Goal: Information Seeking & Learning: Learn about a topic

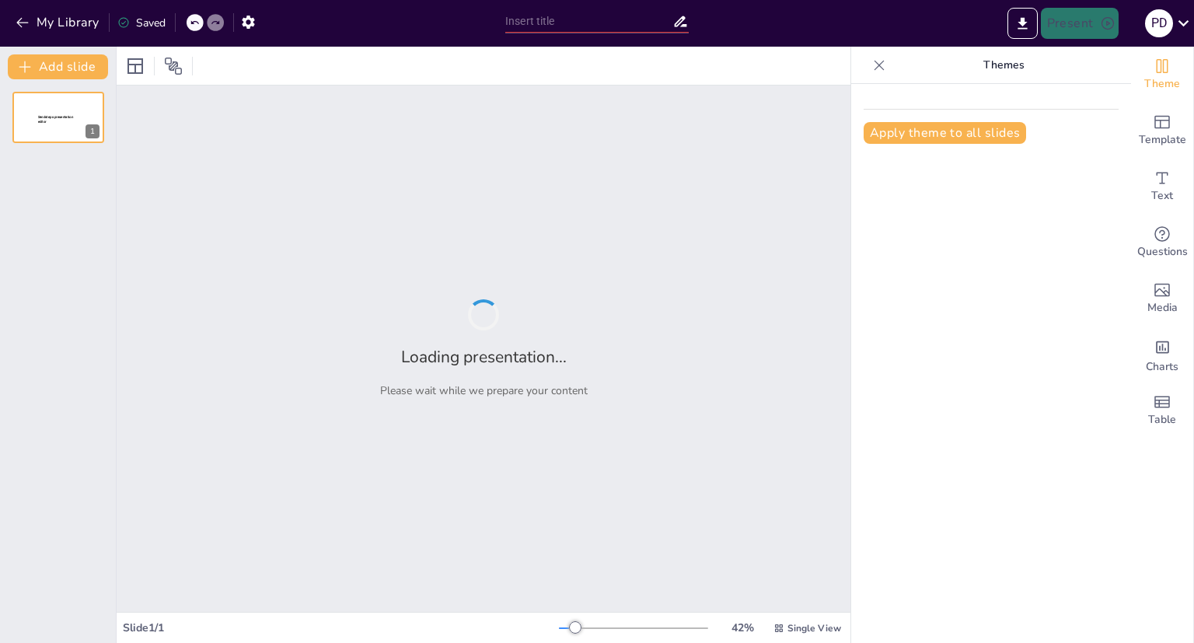
type input "ISM Code Section 10.3: Critical Equiment"
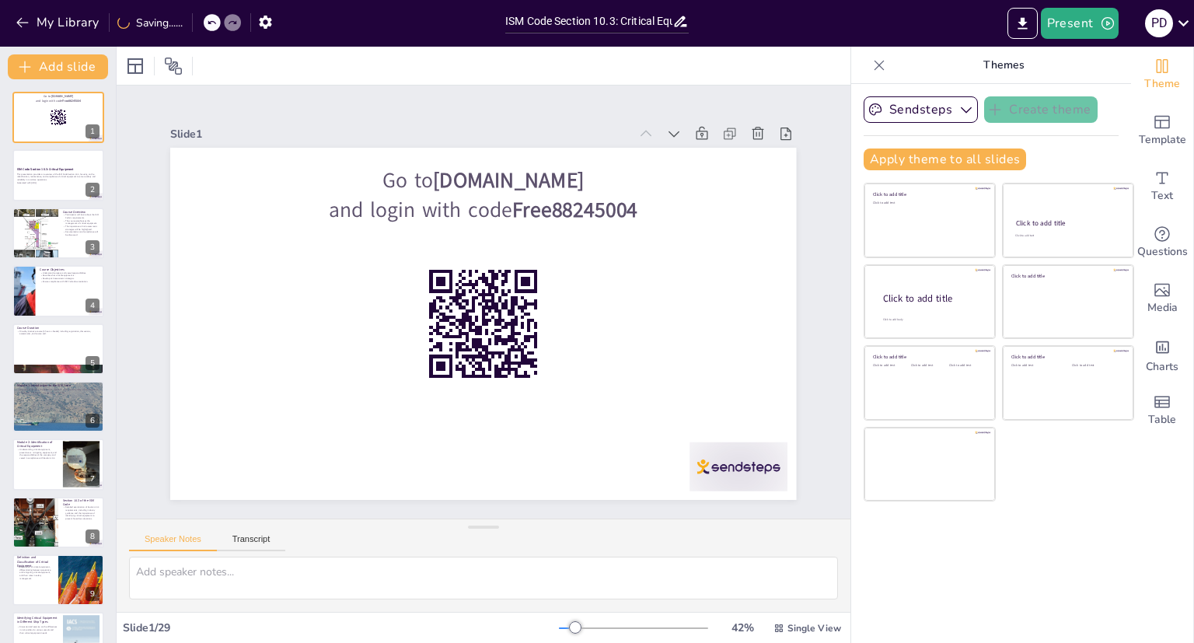
checkbox input "true"
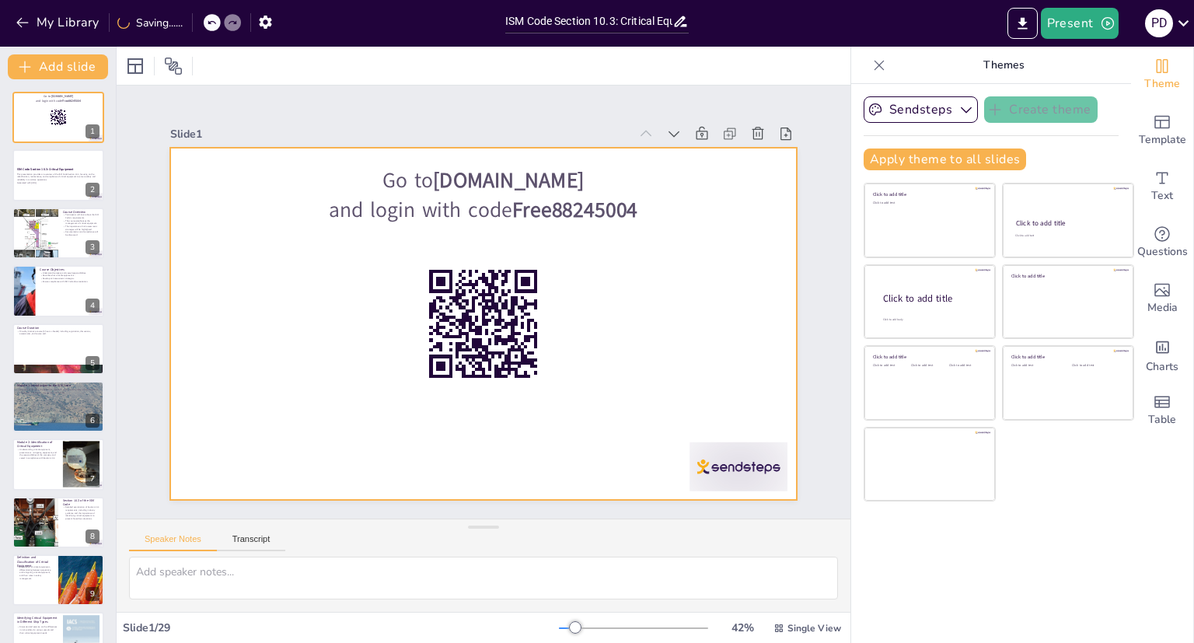
checkbox input "true"
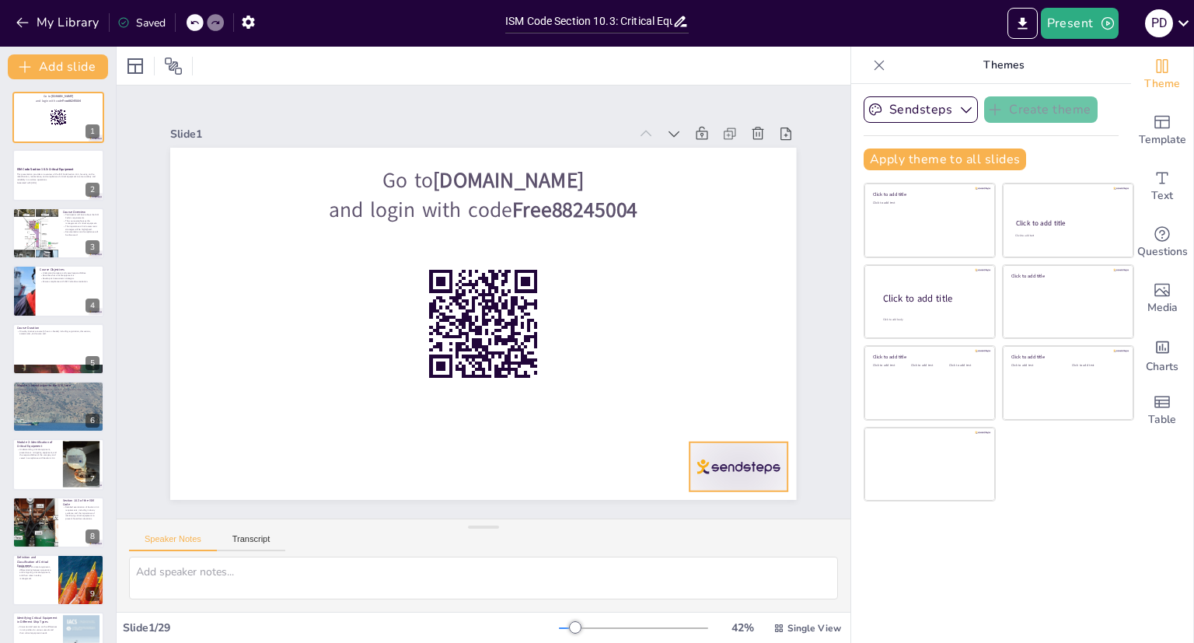
checkbox input "true"
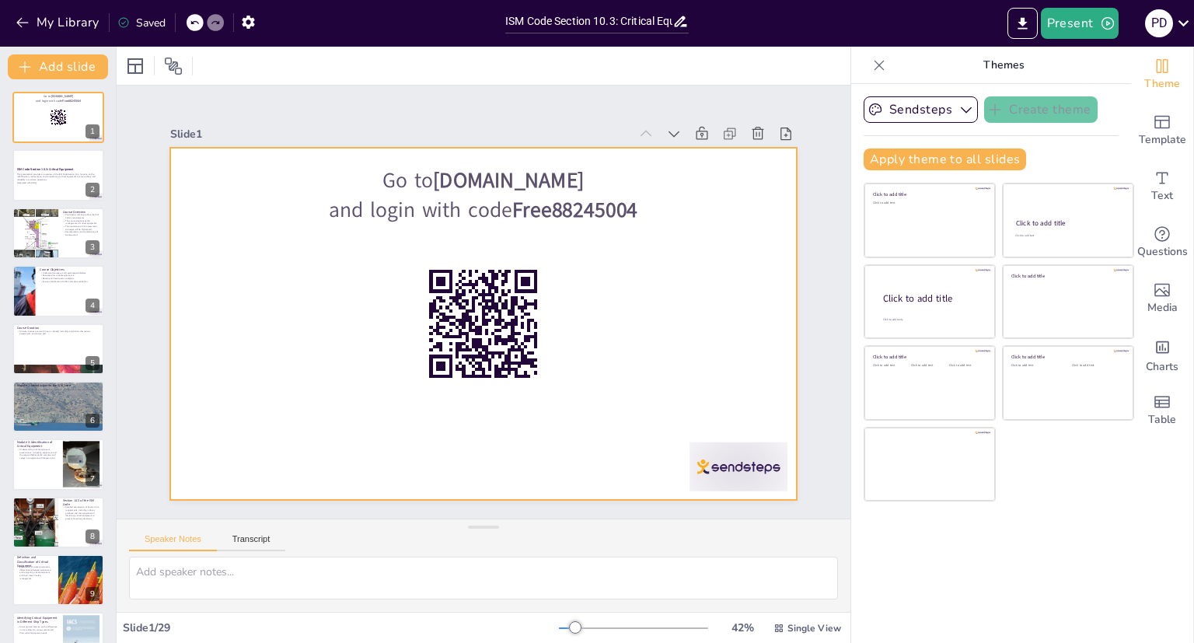
checkbox input "true"
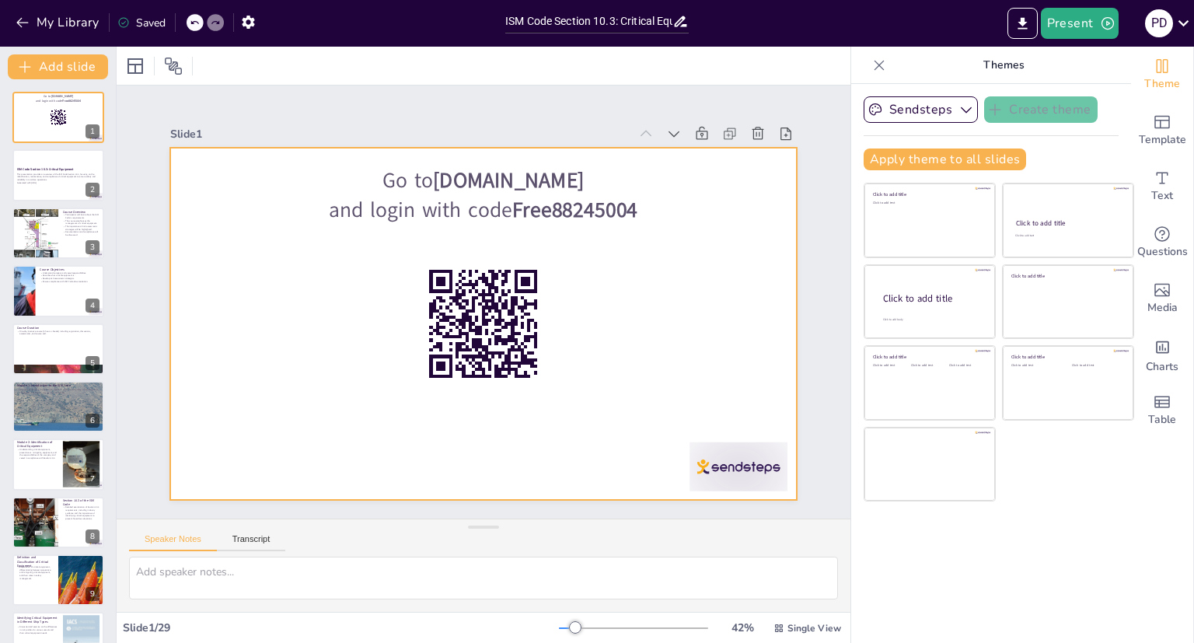
checkbox input "true"
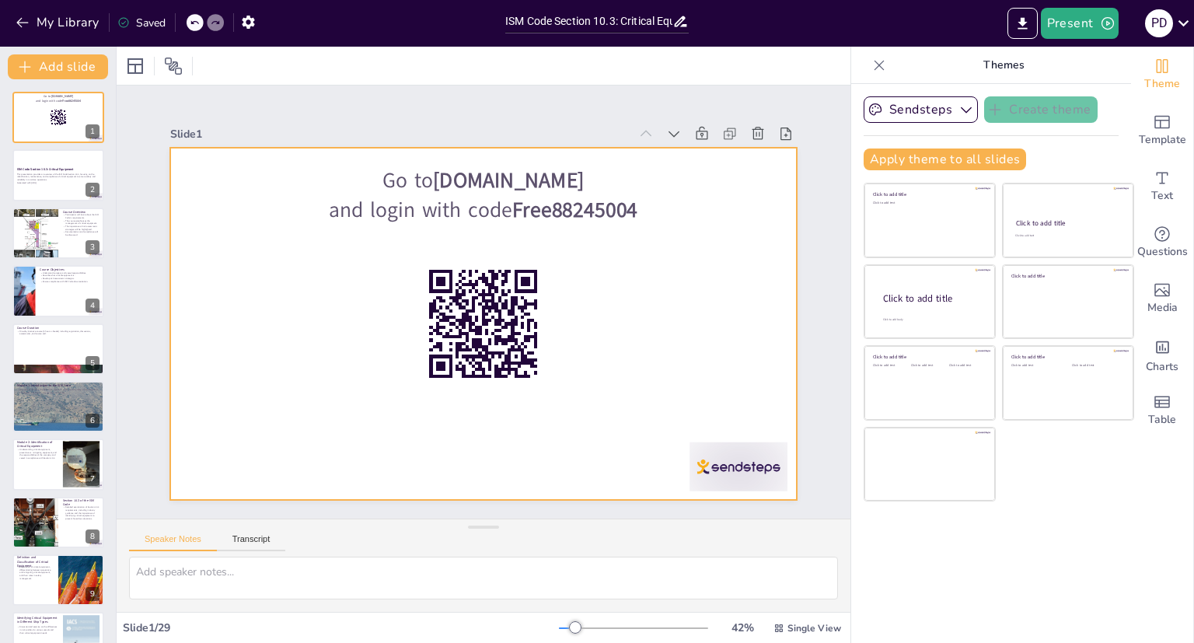
checkbox input "true"
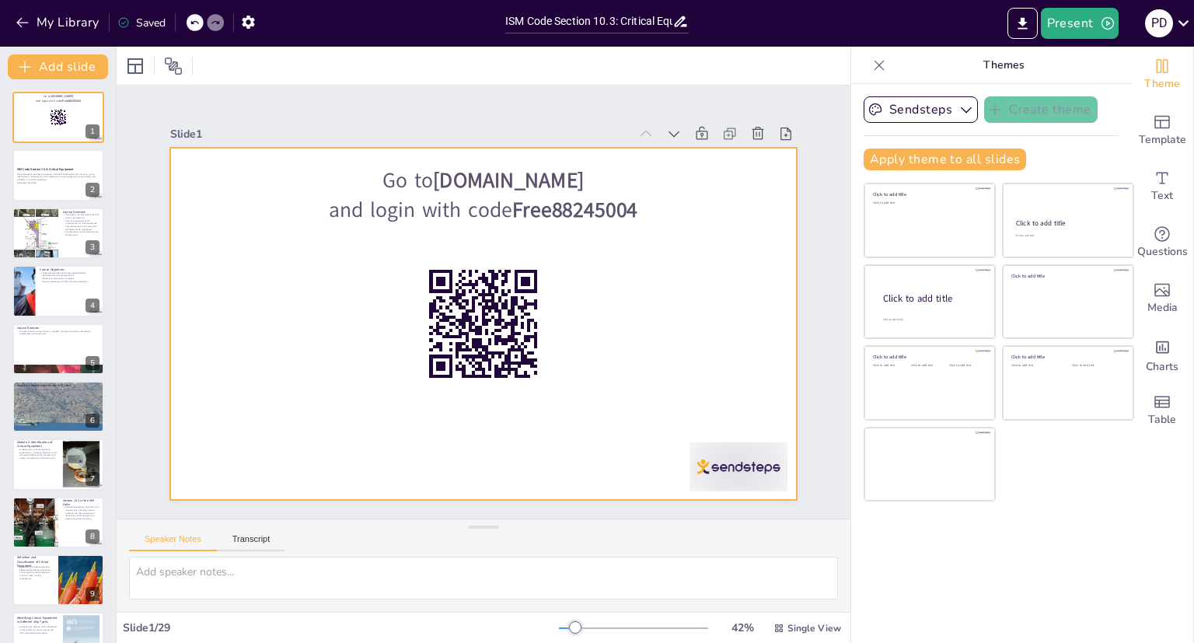
checkbox input "true"
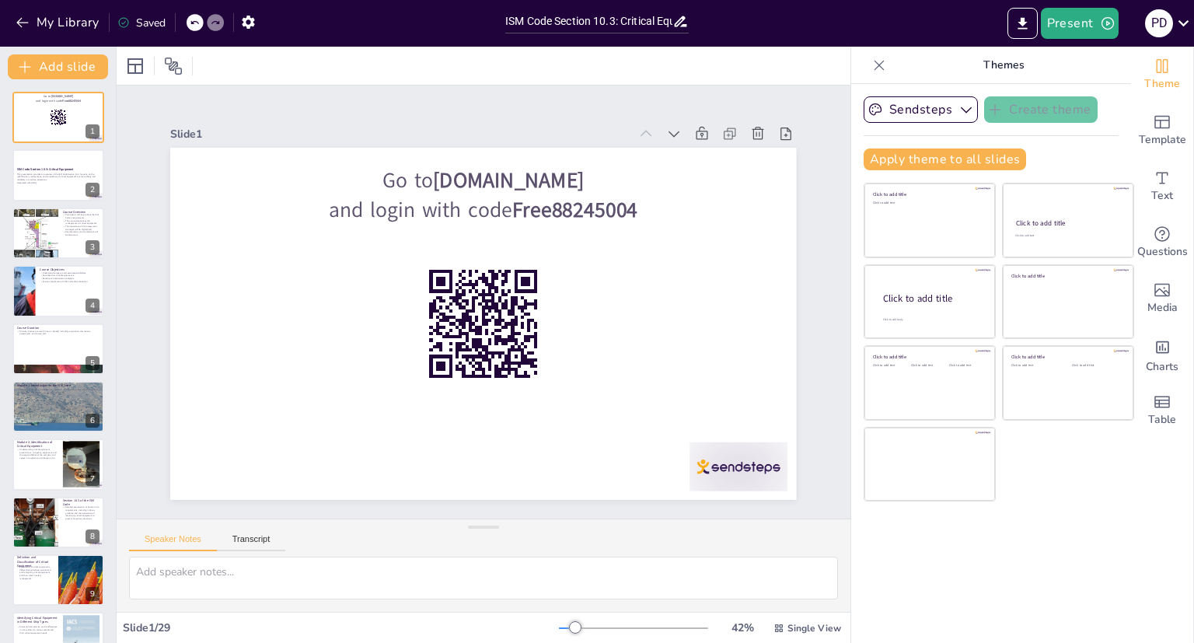
checkbox input "true"
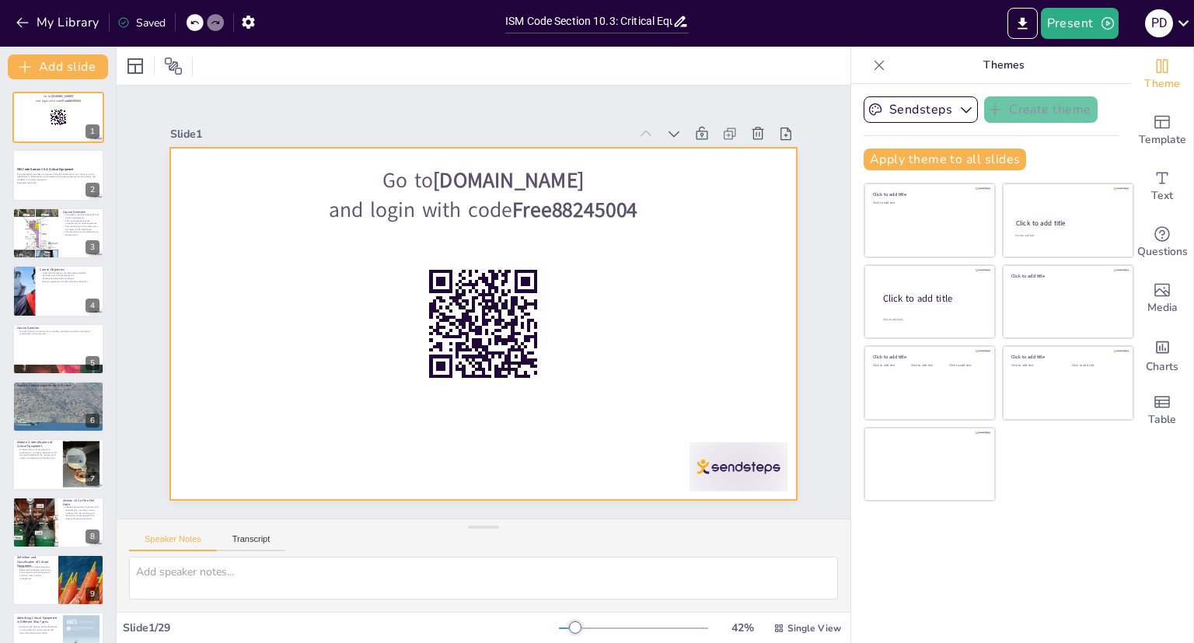
checkbox input "true"
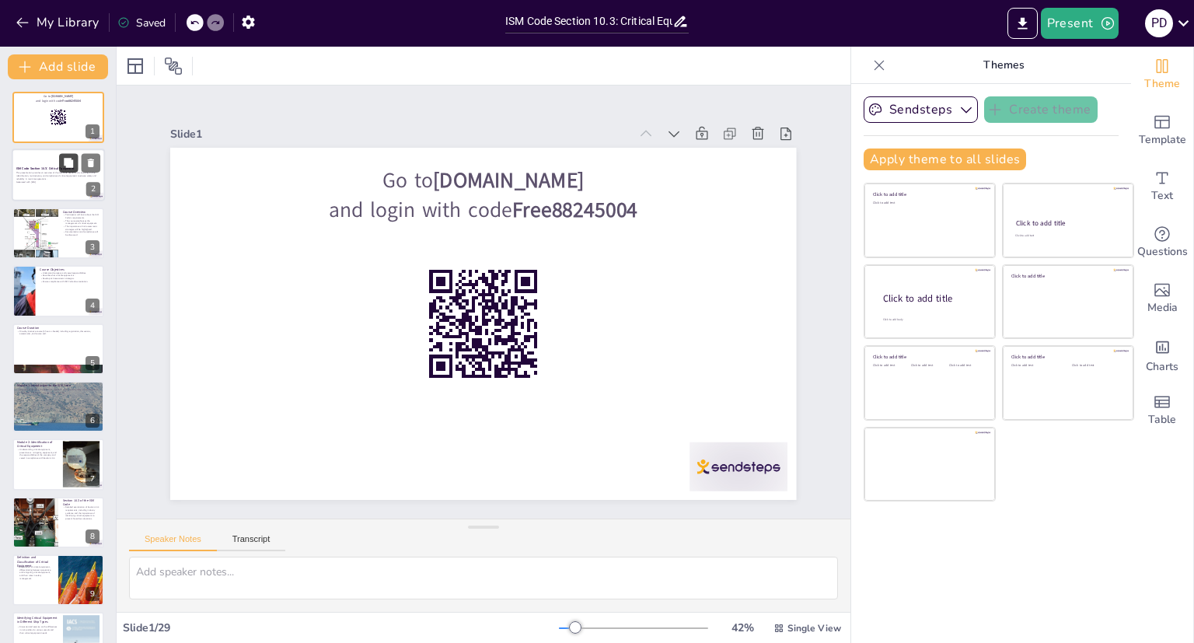
checkbox input "true"
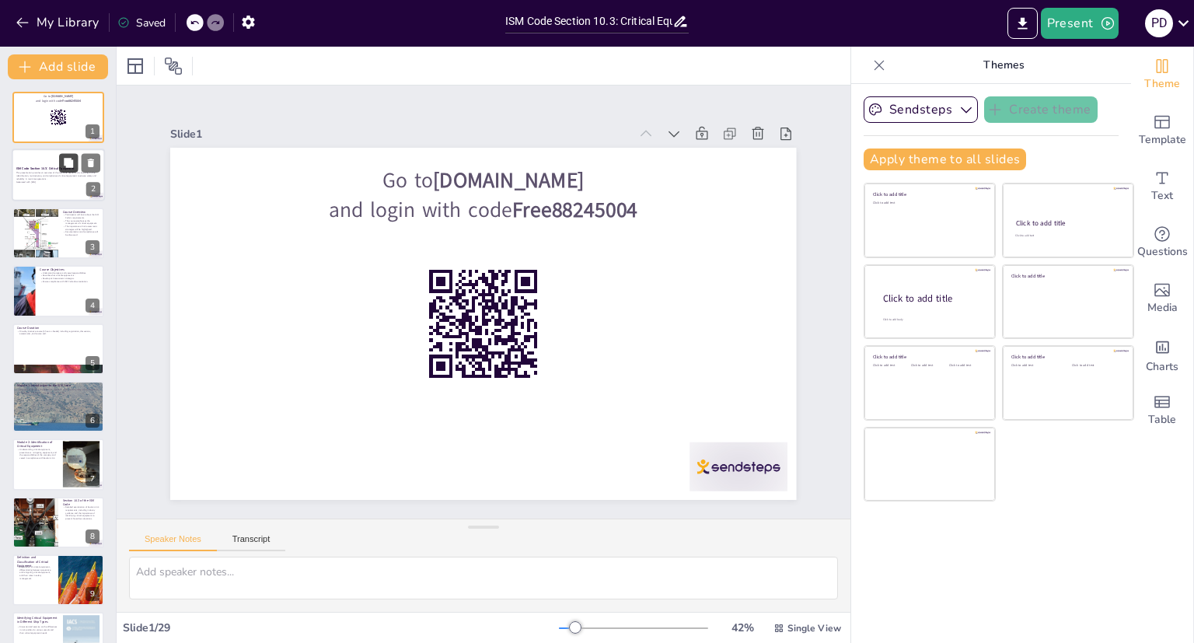
checkbox input "true"
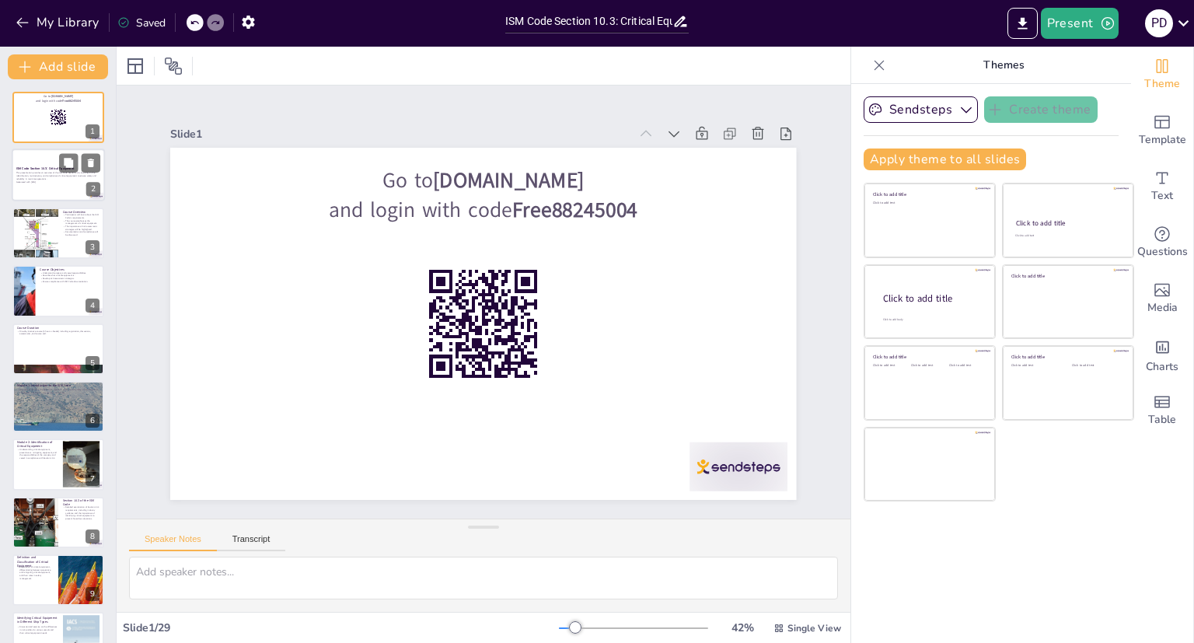
checkbox input "true"
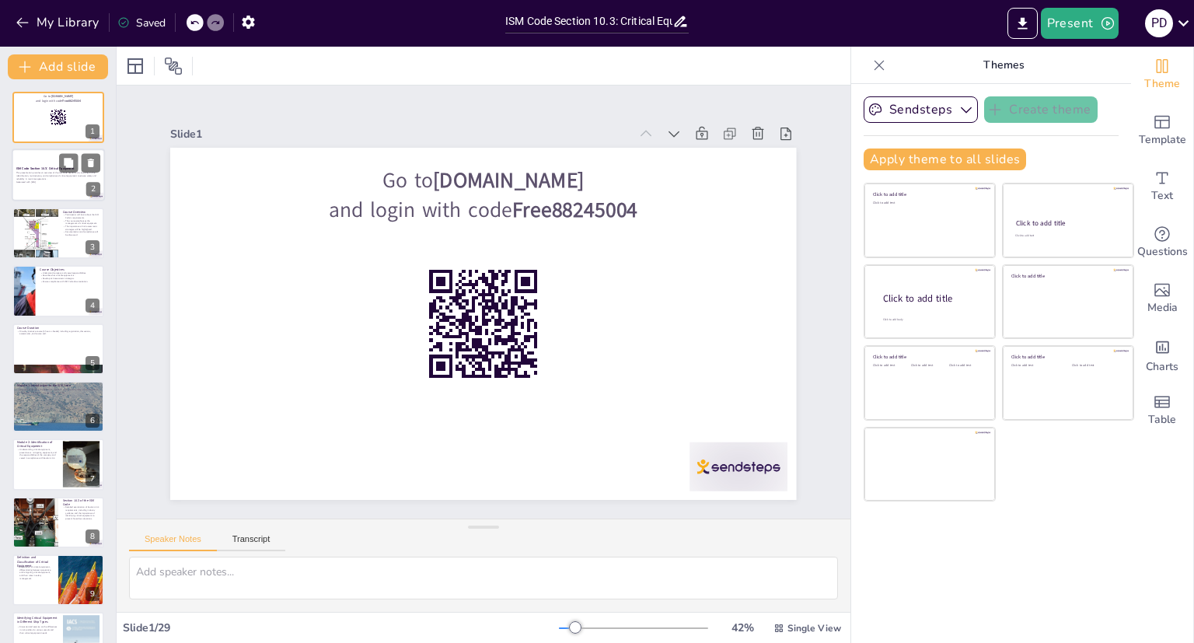
click at [58, 179] on p "This presentation provides an overview of the ISM Code Section 10.3, focusing o…" at bounding box center [58, 176] width 84 height 9
checkbox input "true"
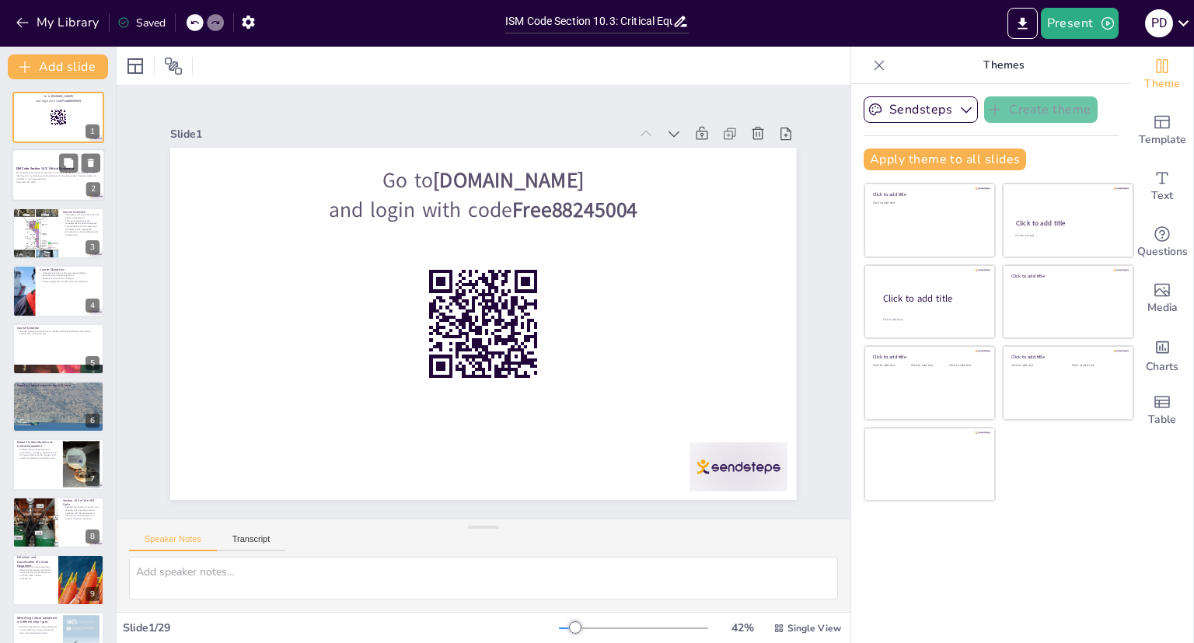
checkbox input "true"
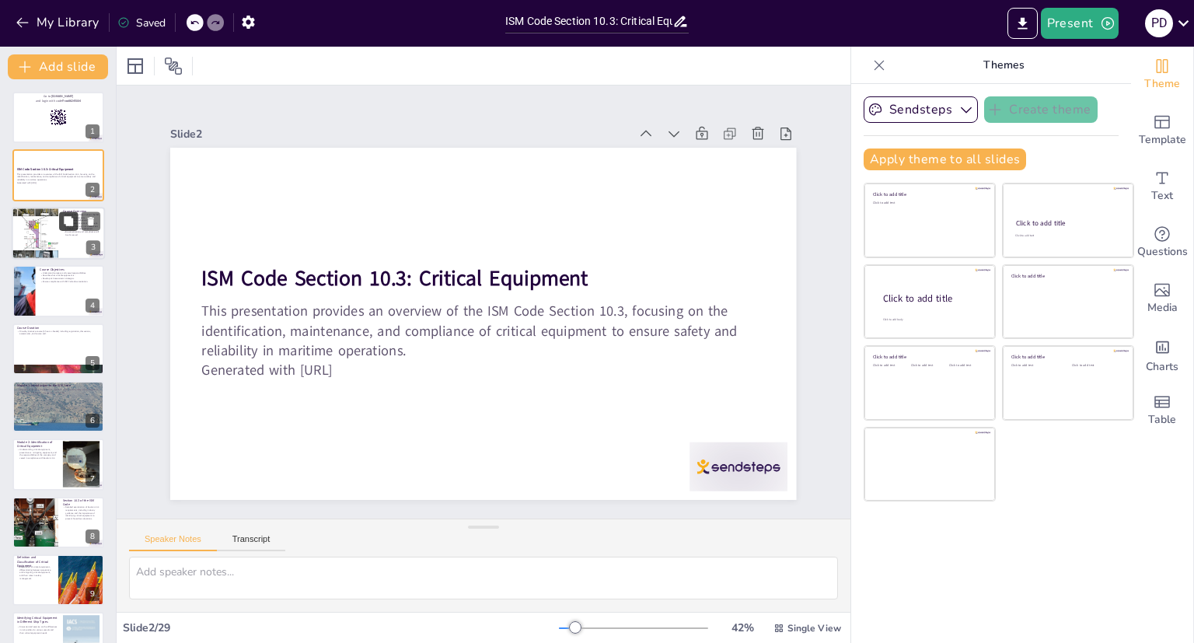
checkbox input "true"
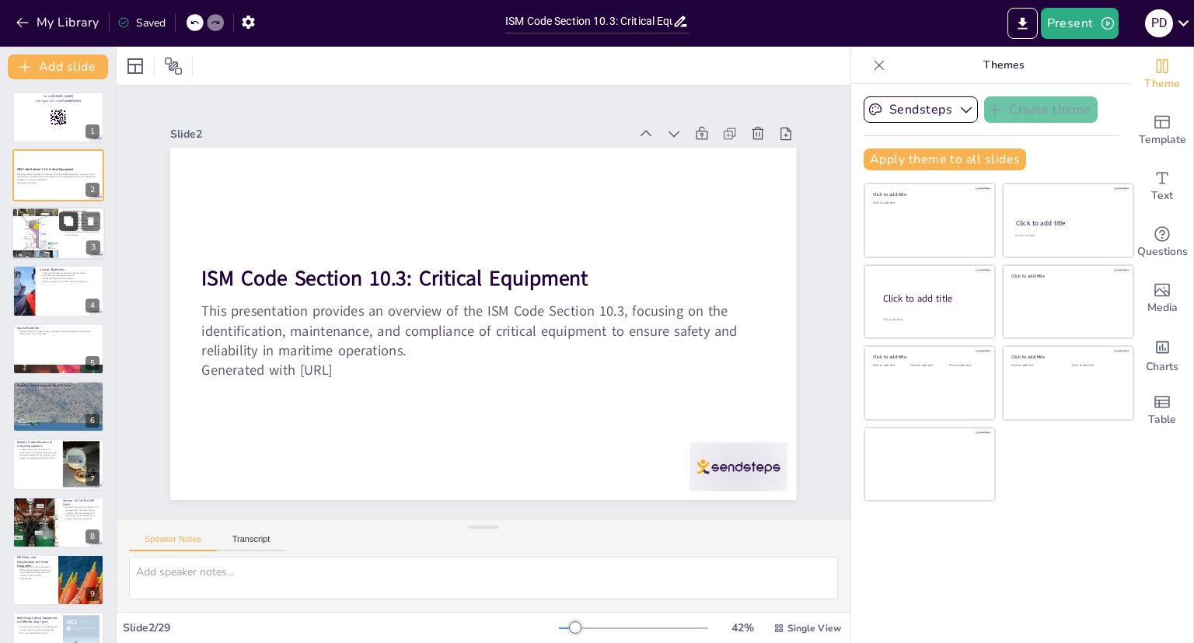
checkbox input "true"
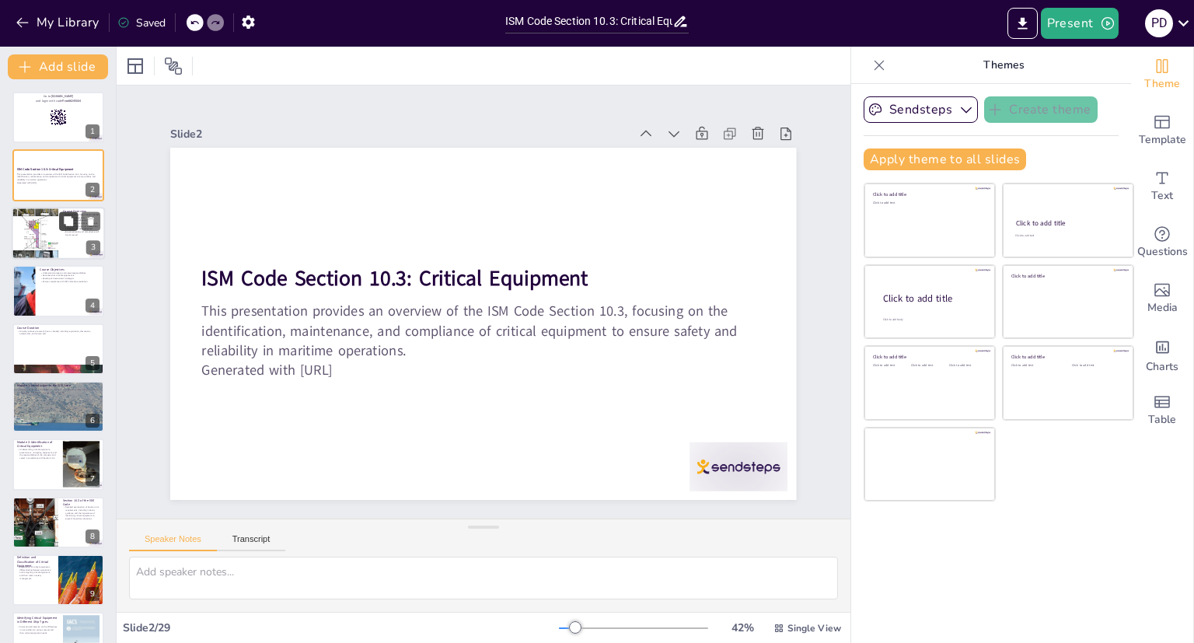
checkbox input "true"
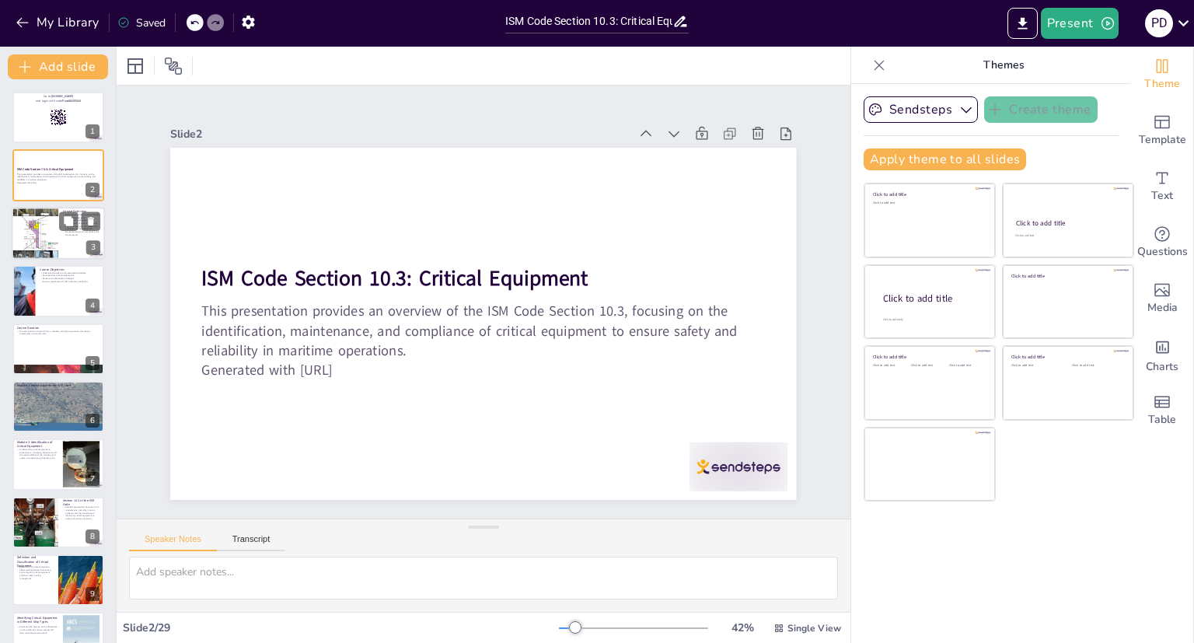
checkbox input "true"
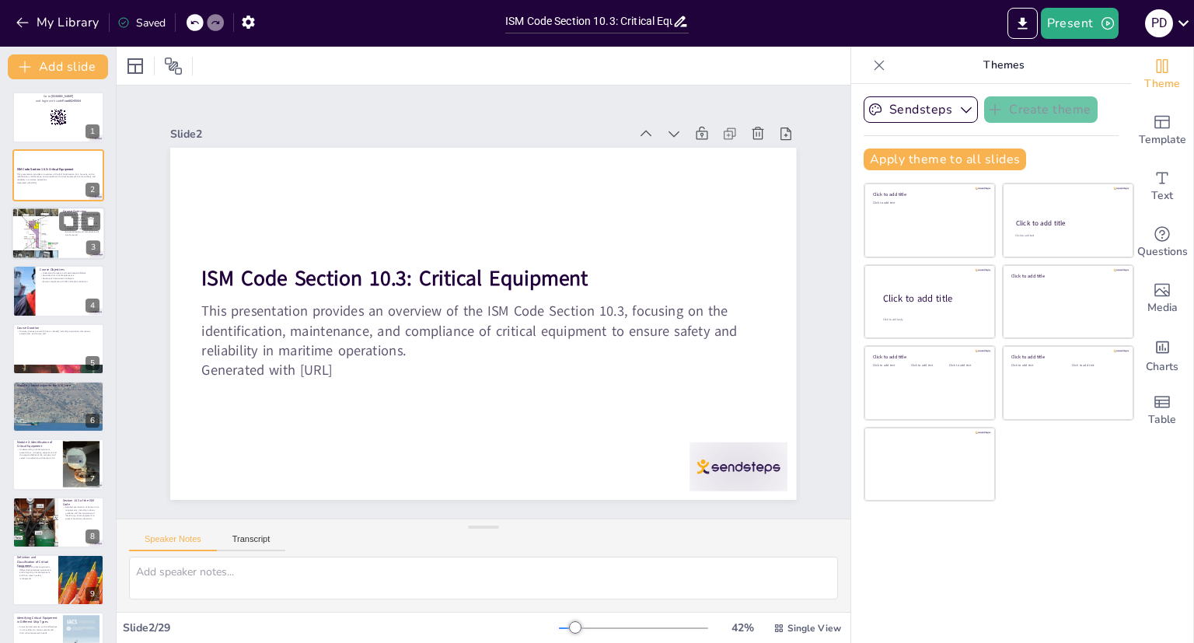
checkbox input "true"
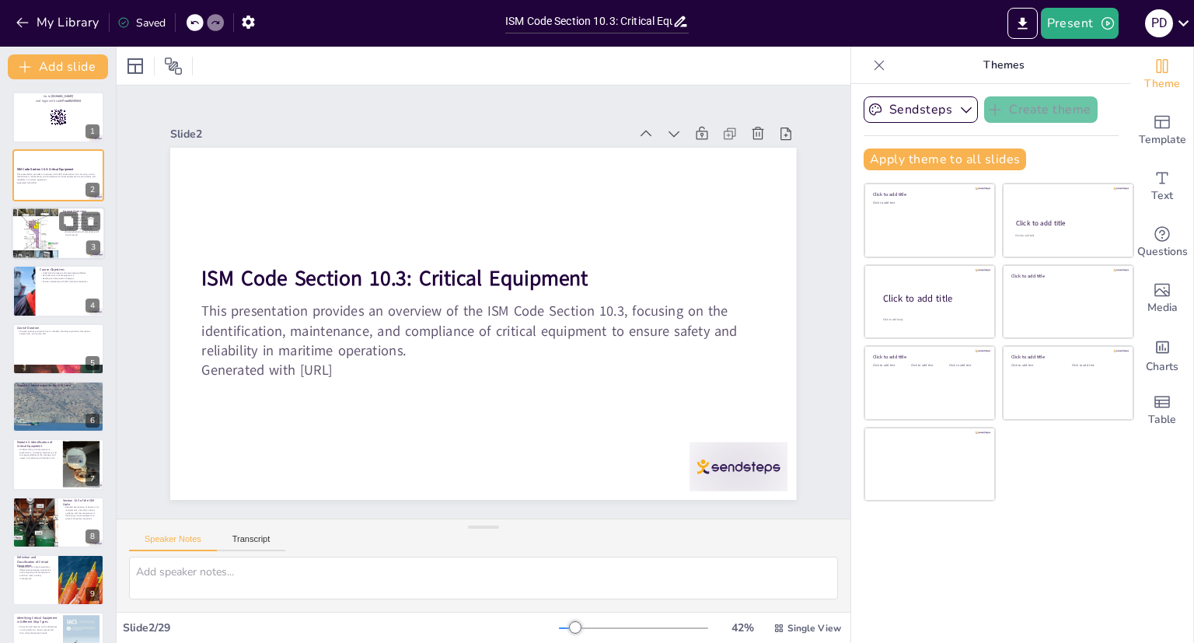
checkbox input "true"
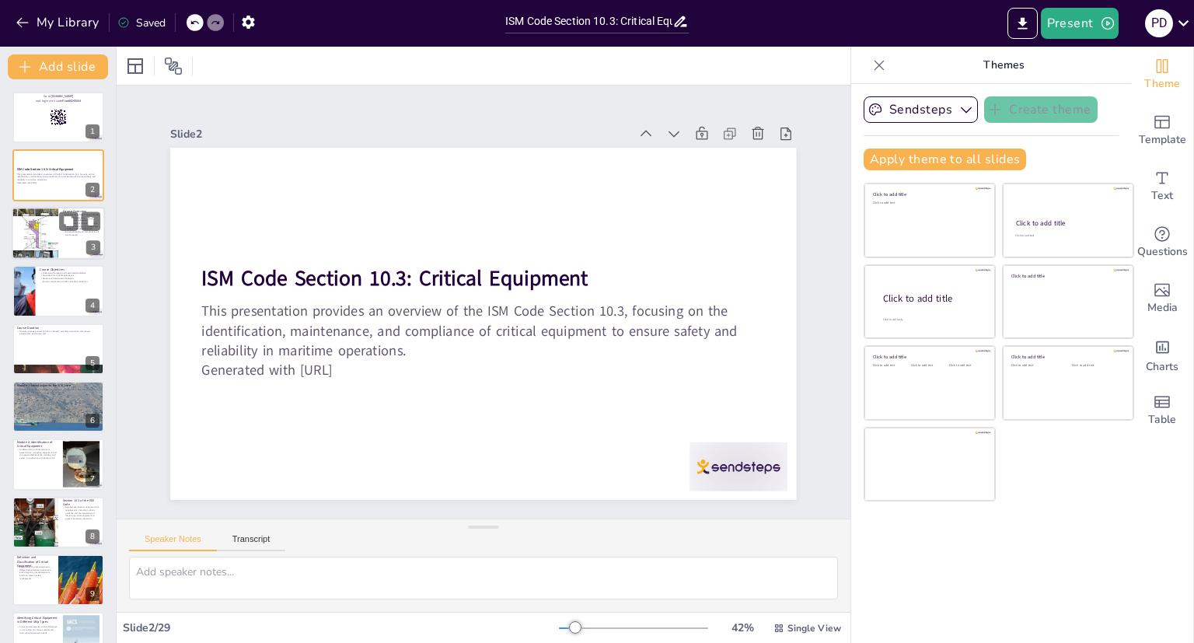
click at [68, 238] on div at bounding box center [58, 233] width 93 height 53
type textarea "The ISM Code is crucial for maritime safety, and understanding its requirements…"
checkbox input "true"
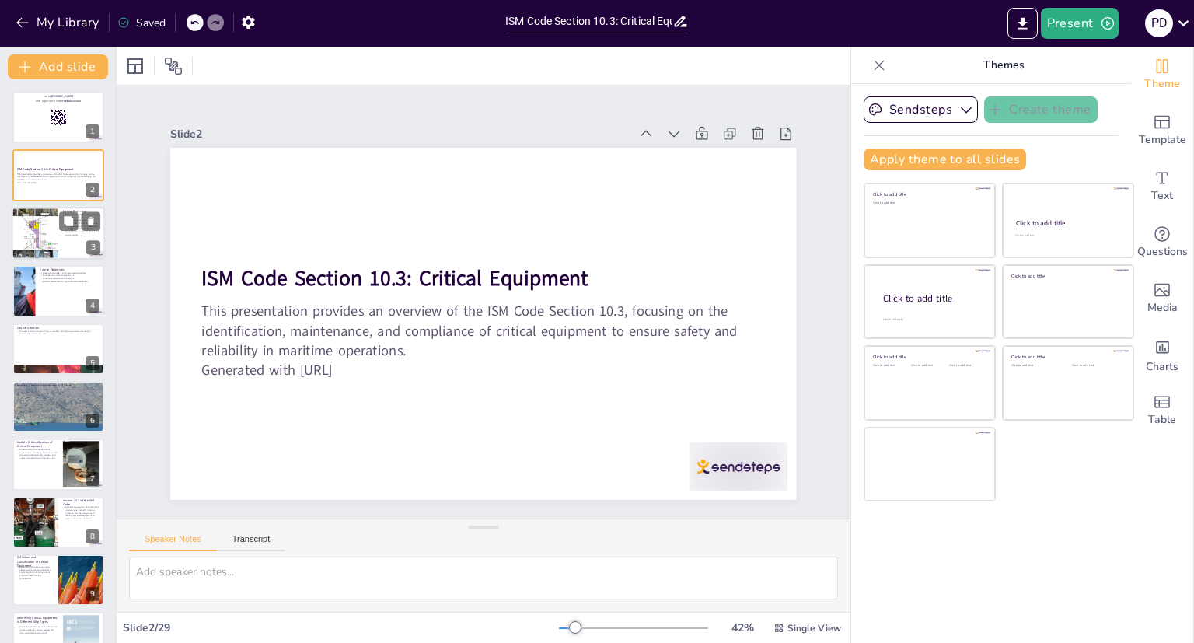
checkbox input "true"
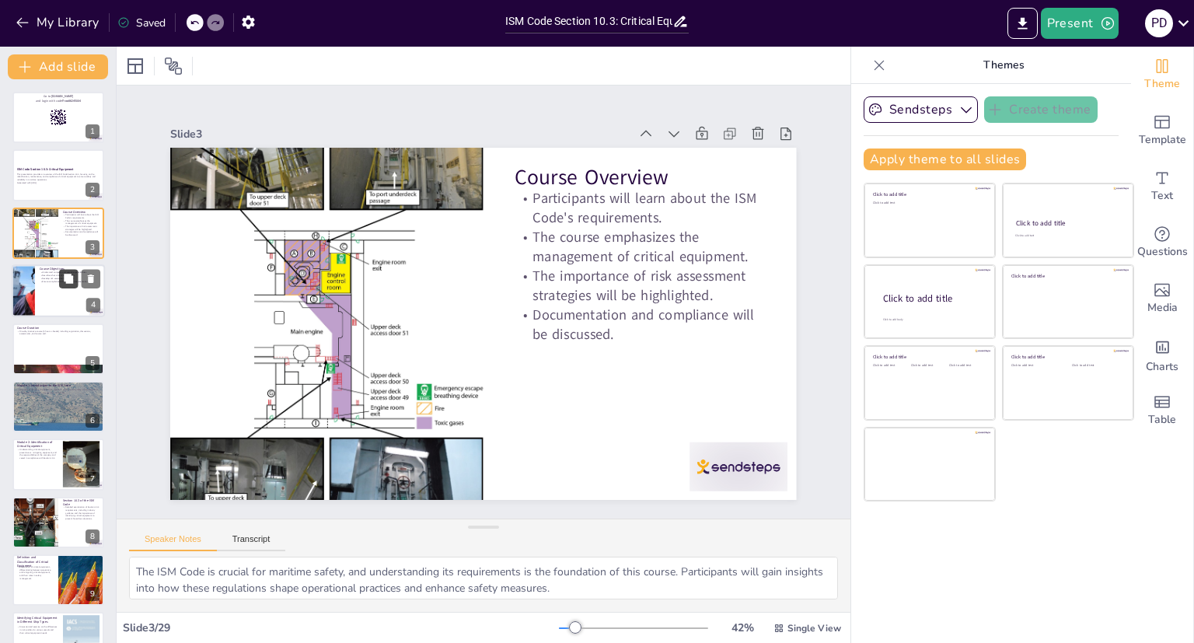
checkbox input "true"
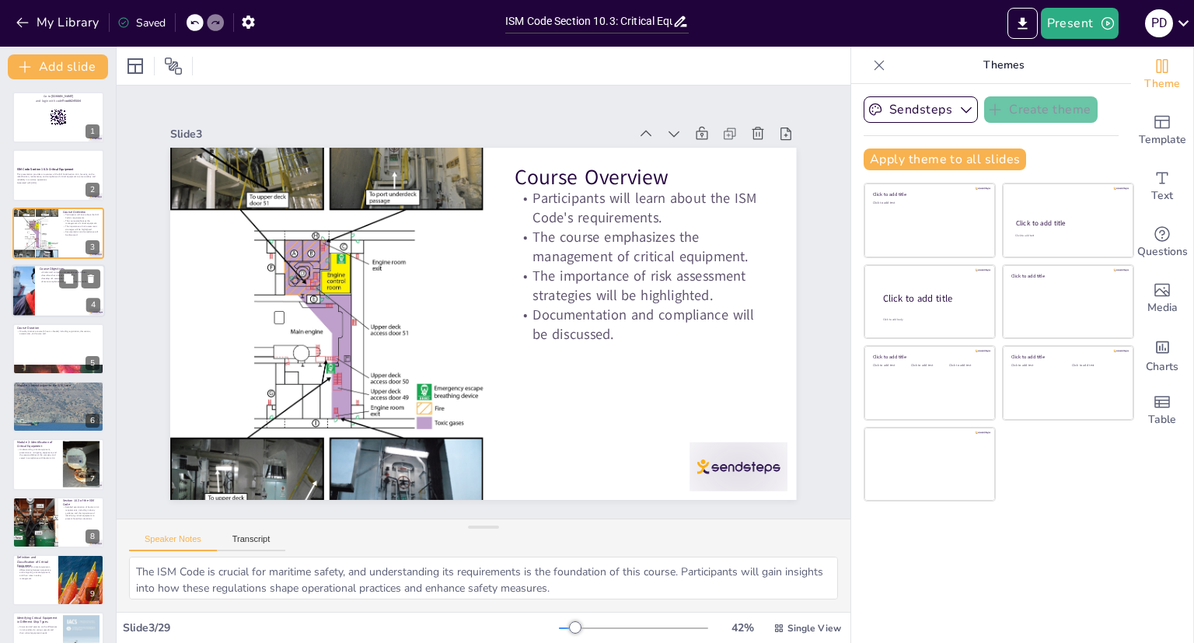
checkbox input "true"
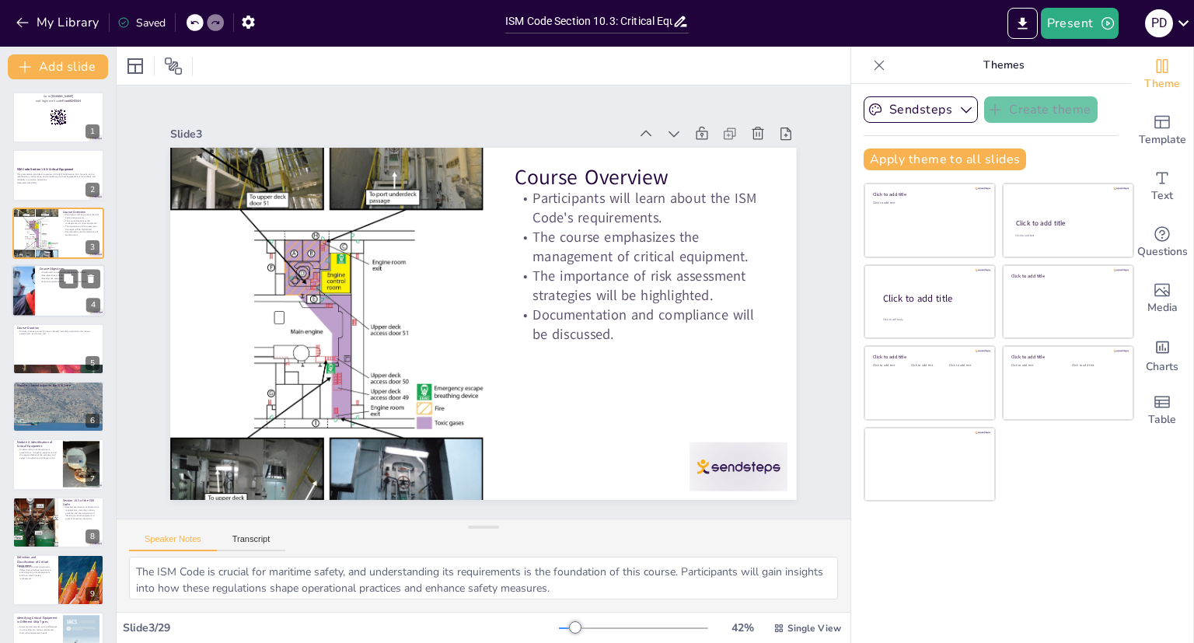
click at [59, 297] on div at bounding box center [58, 290] width 93 height 53
type textarea "Understanding the respective responsibilities of the company and vessel is cruc…"
checkbox input "true"
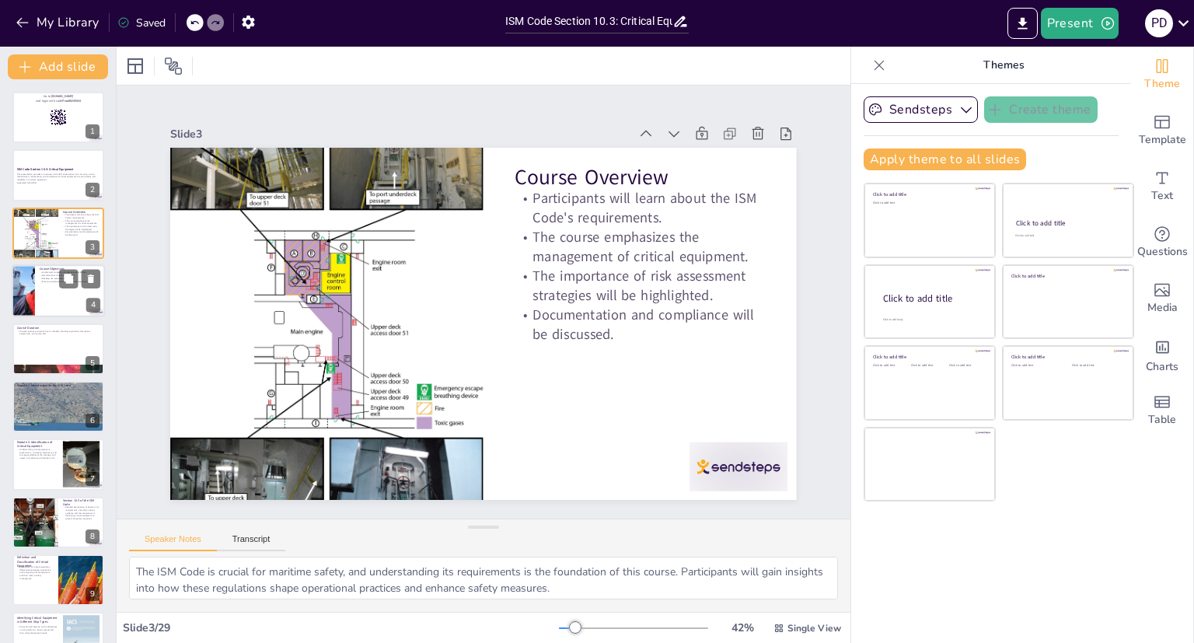
checkbox input "true"
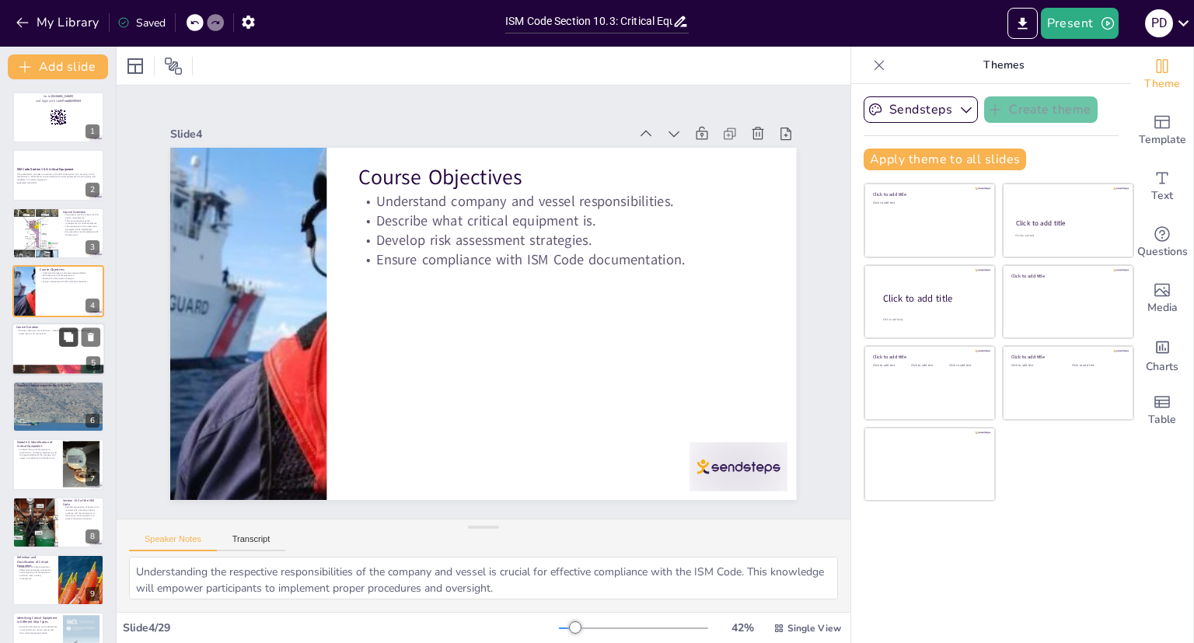
checkbox input "true"
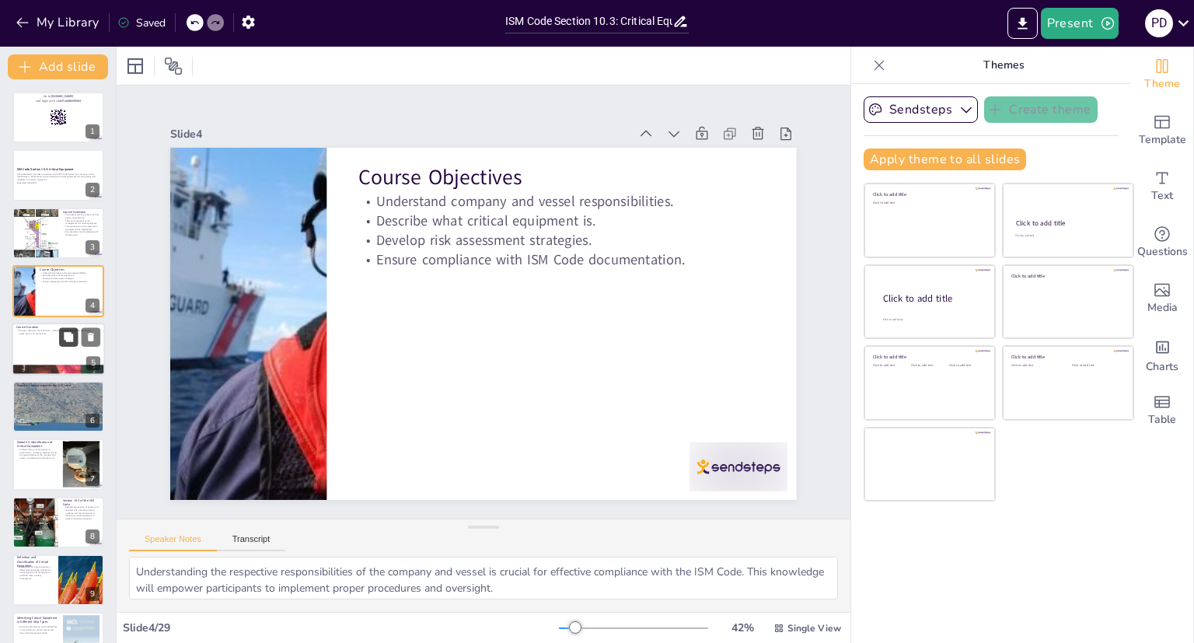
checkbox input "true"
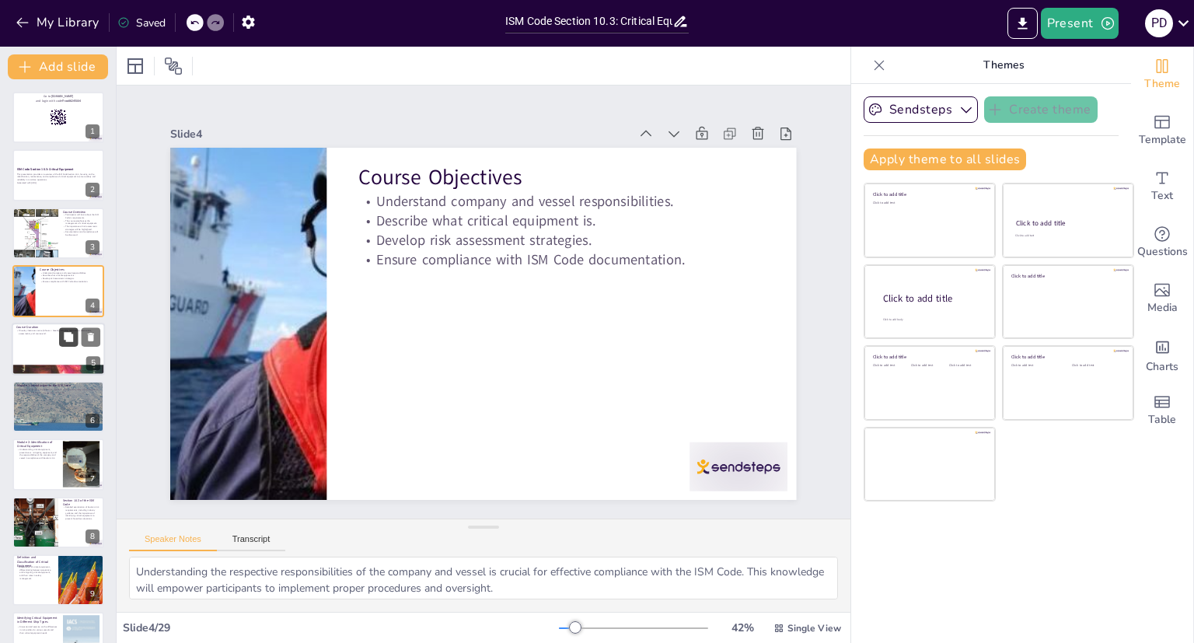
checkbox input "true"
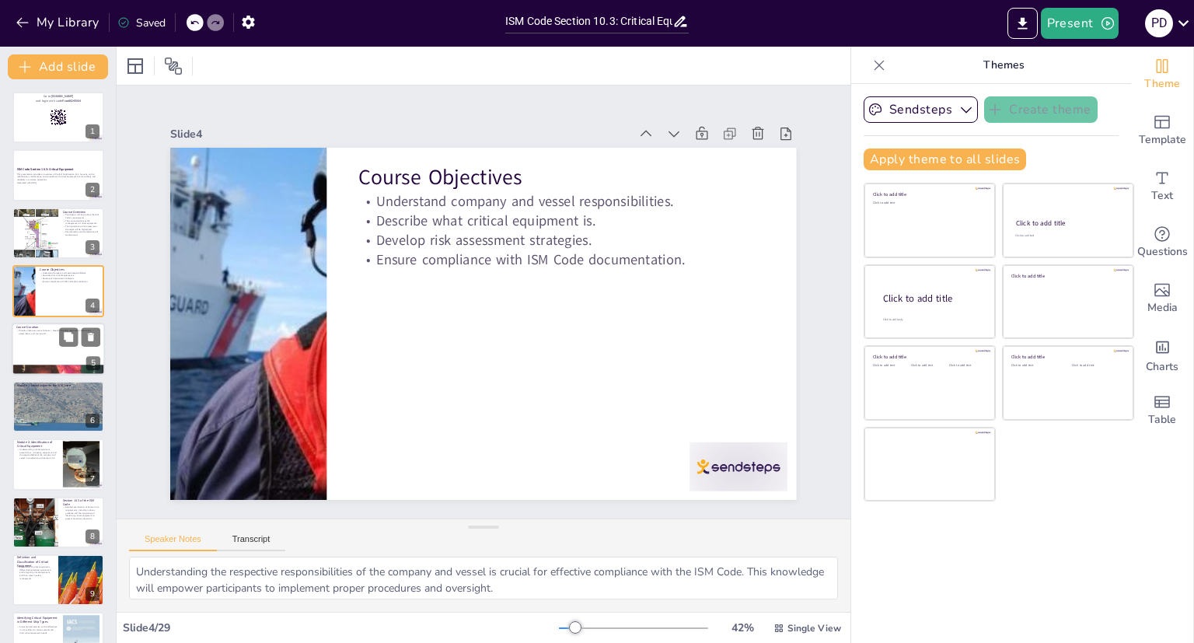
checkbox input "true"
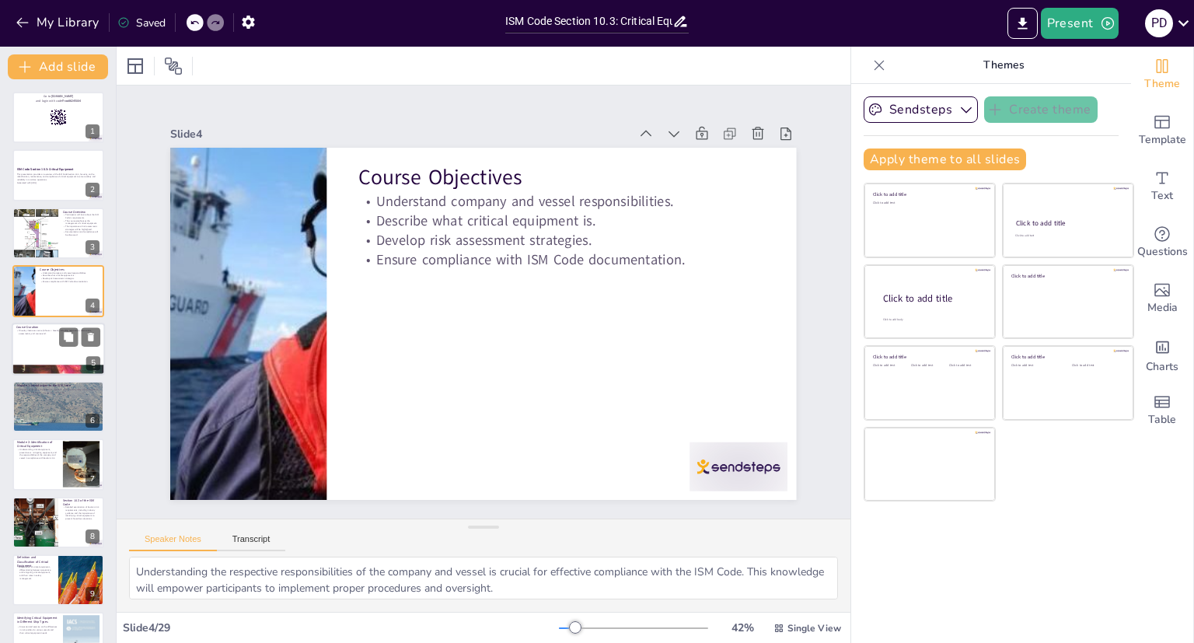
click at [42, 349] on div at bounding box center [58, 349] width 93 height 53
checkbox input "true"
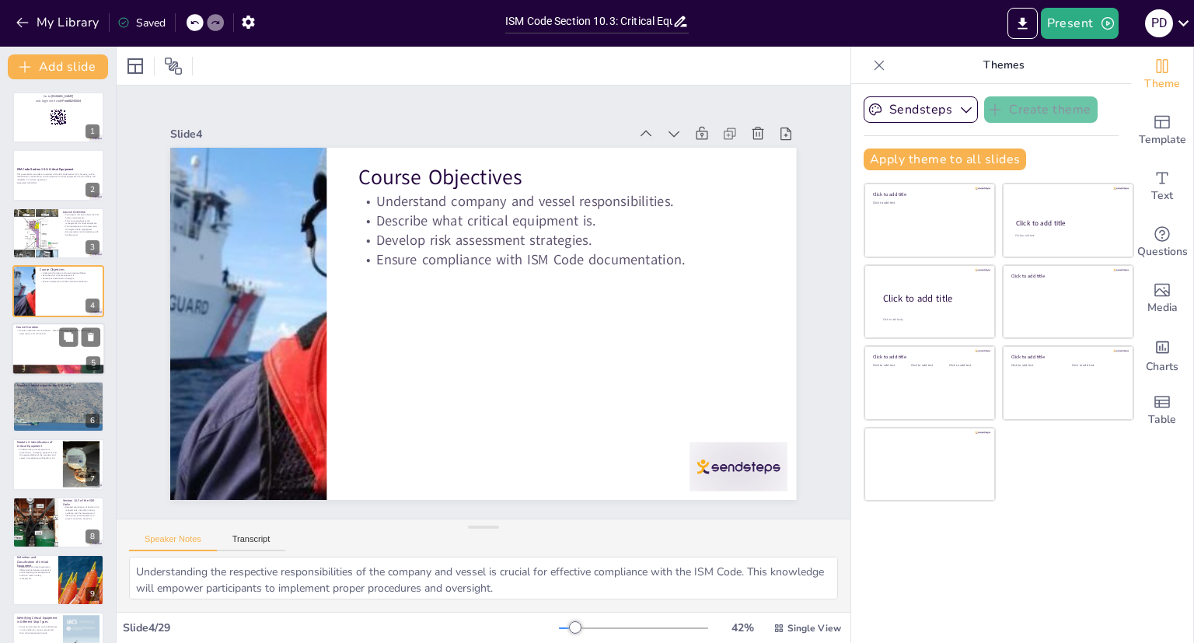
checkbox input "true"
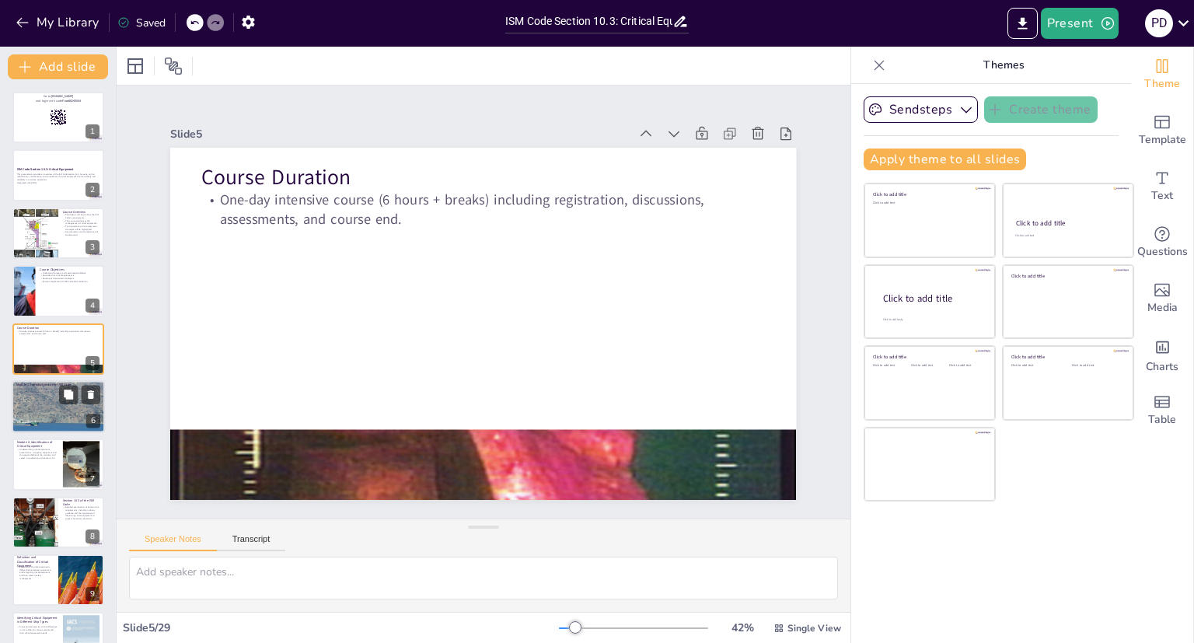
checkbox input "true"
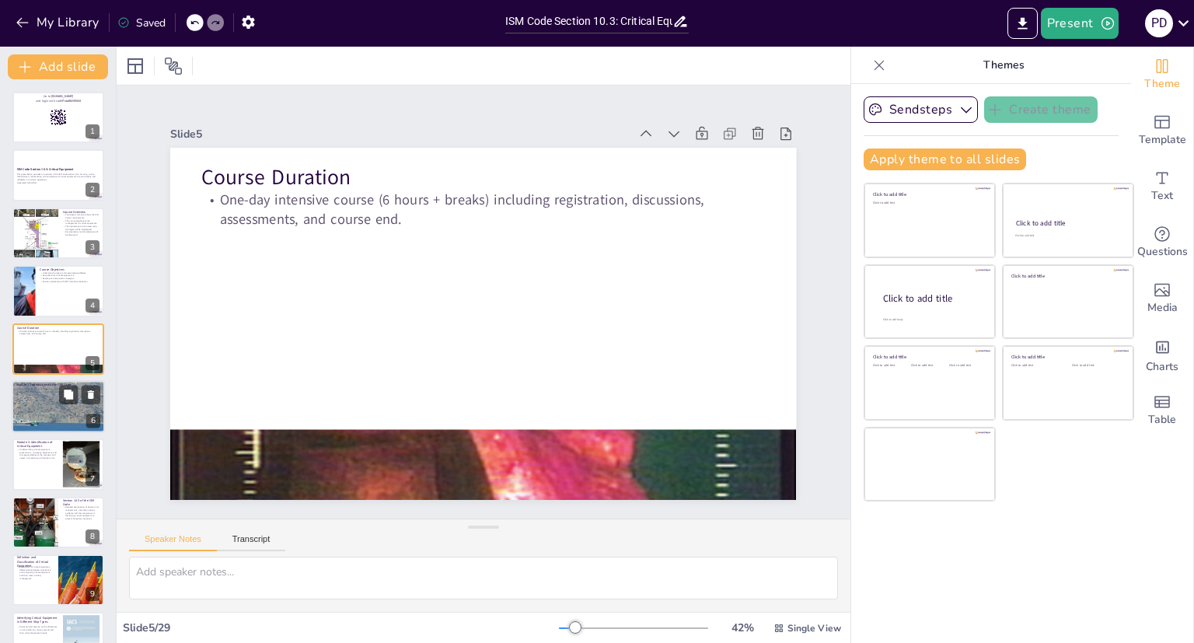
checkbox input "true"
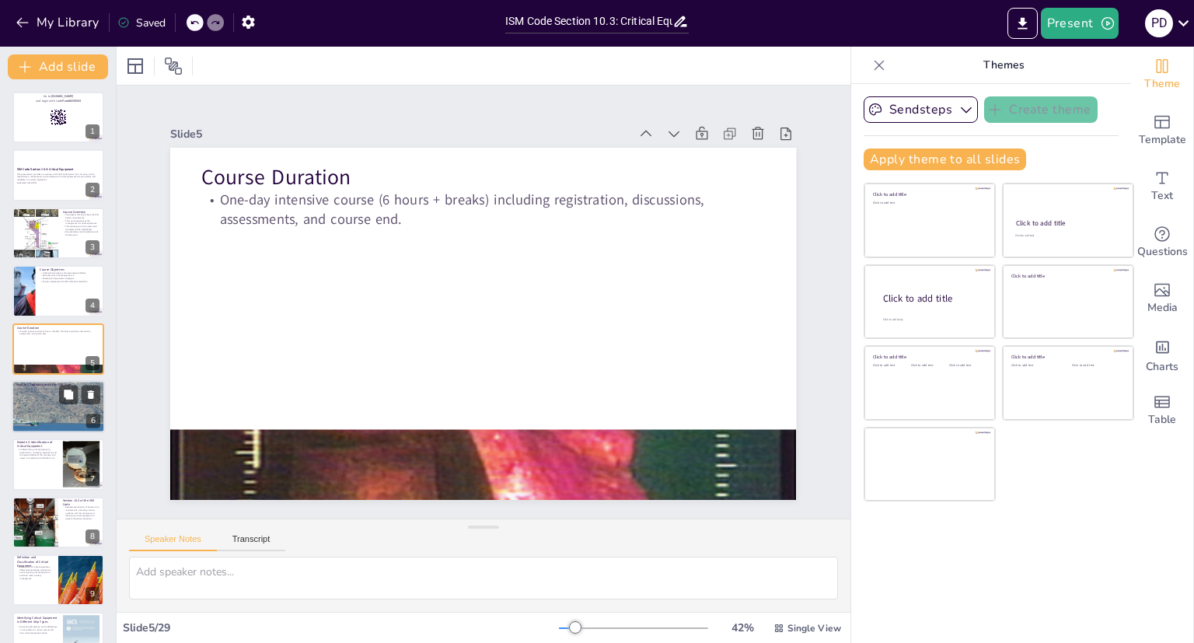
checkbox input "true"
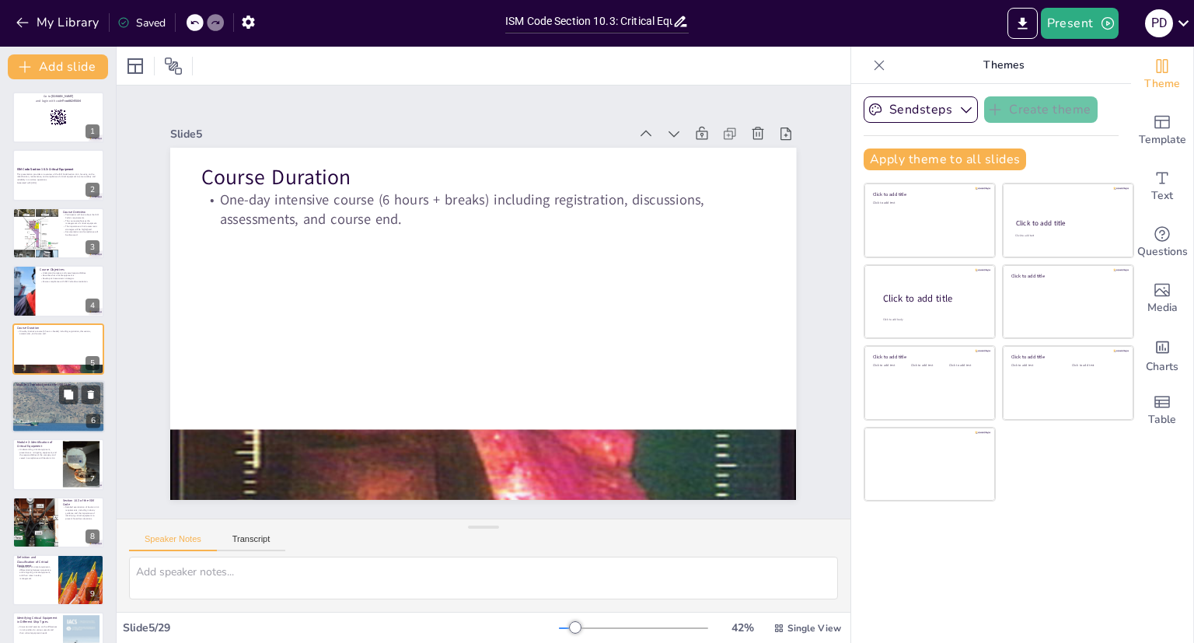
checkbox input "true"
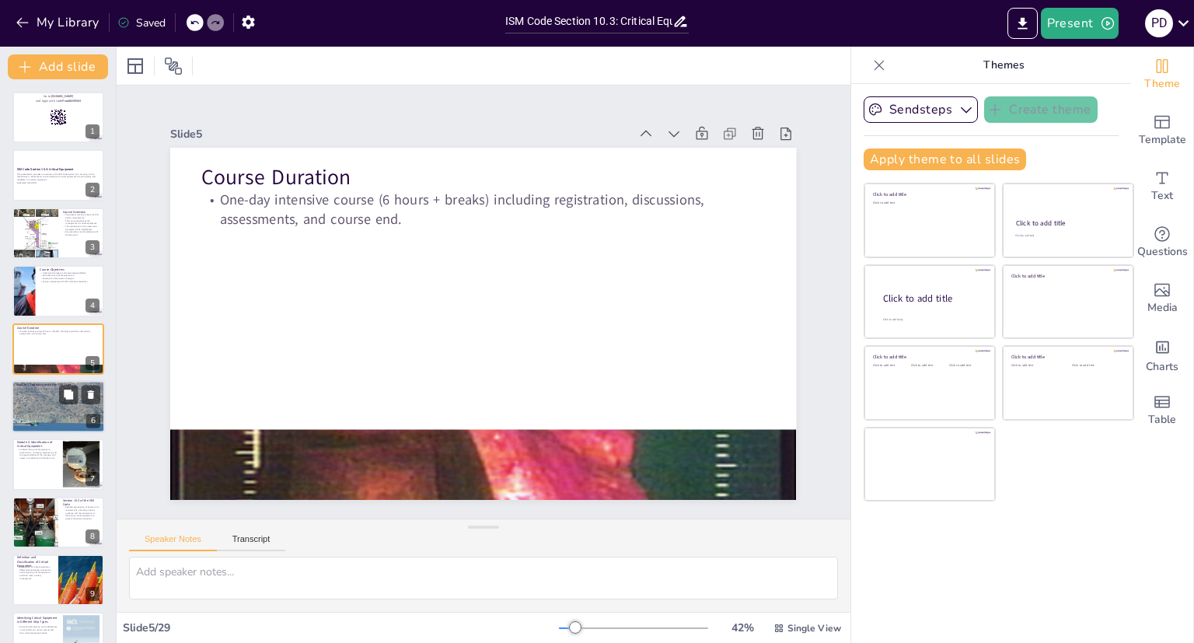
checkbox input "true"
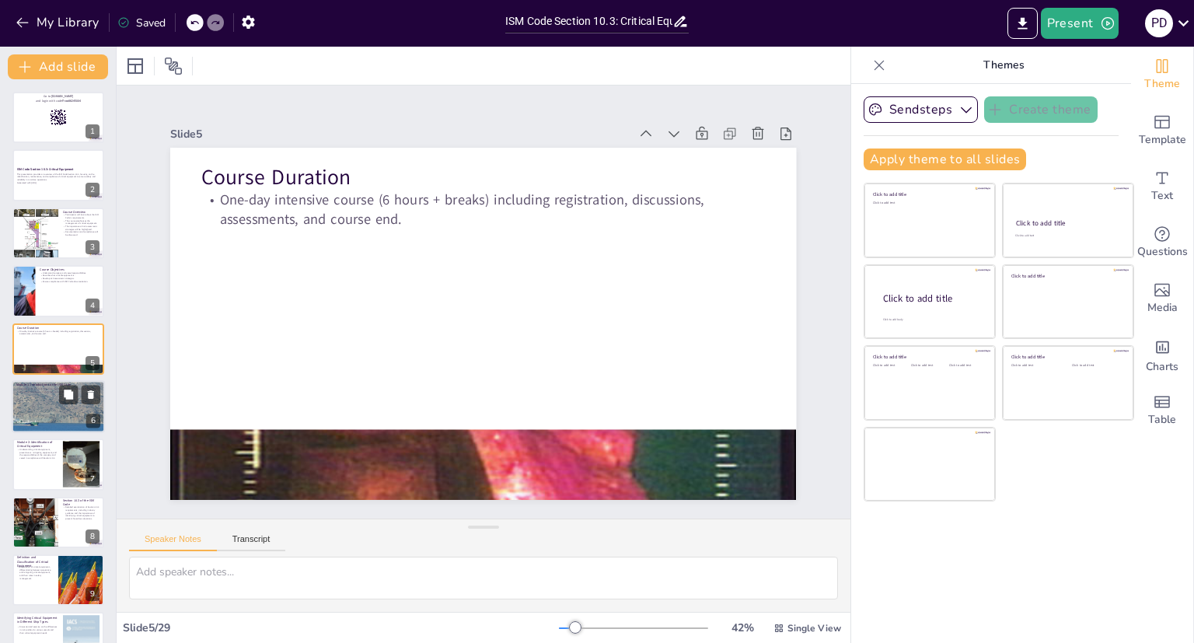
checkbox input "true"
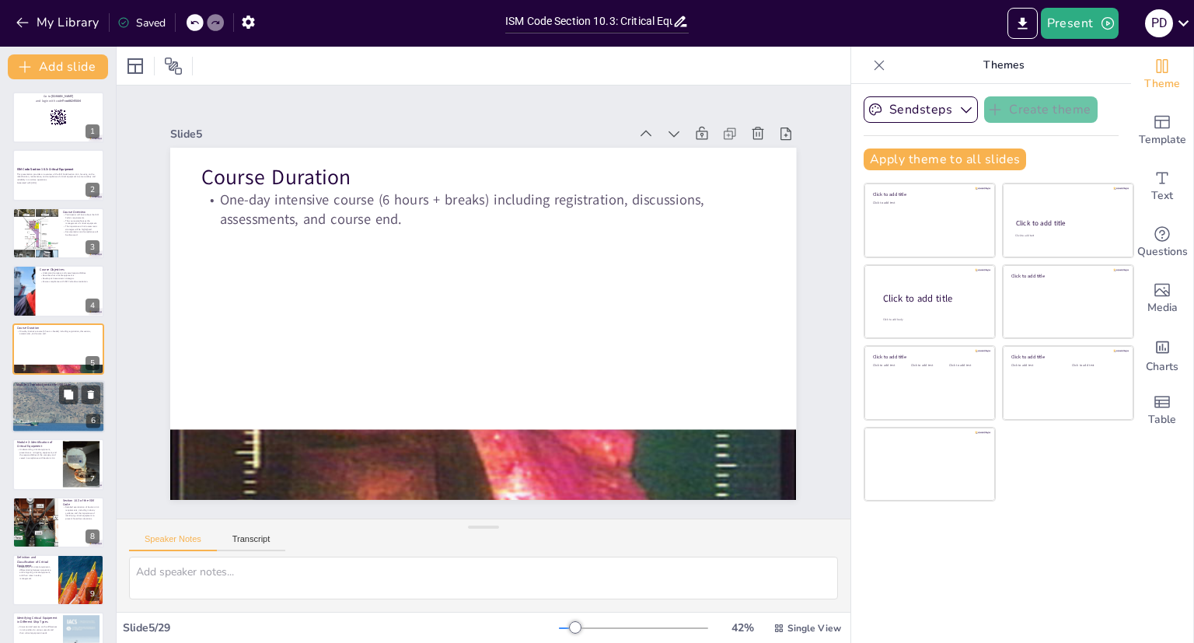
checkbox input "true"
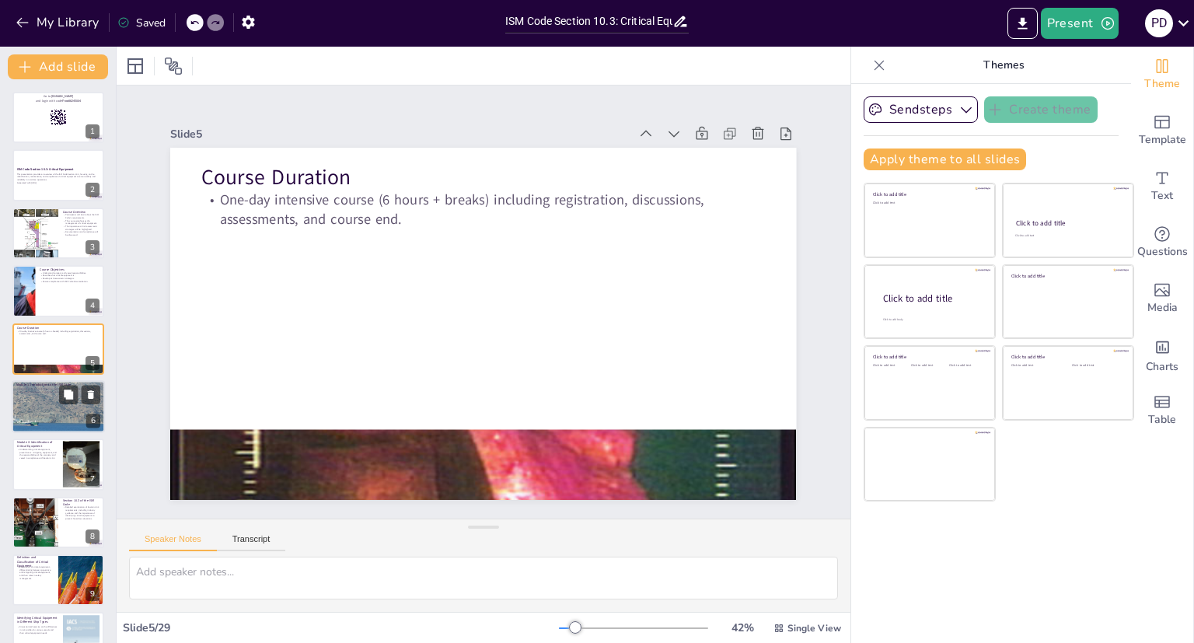
checkbox input "true"
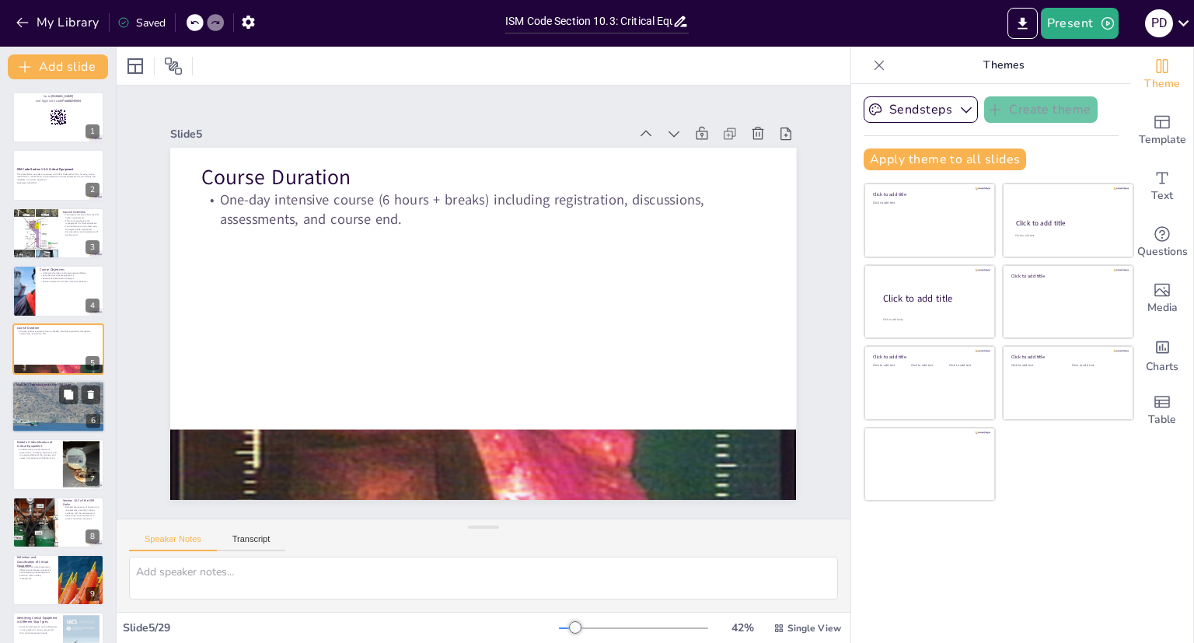
click at [35, 407] on div at bounding box center [58, 406] width 202 height 53
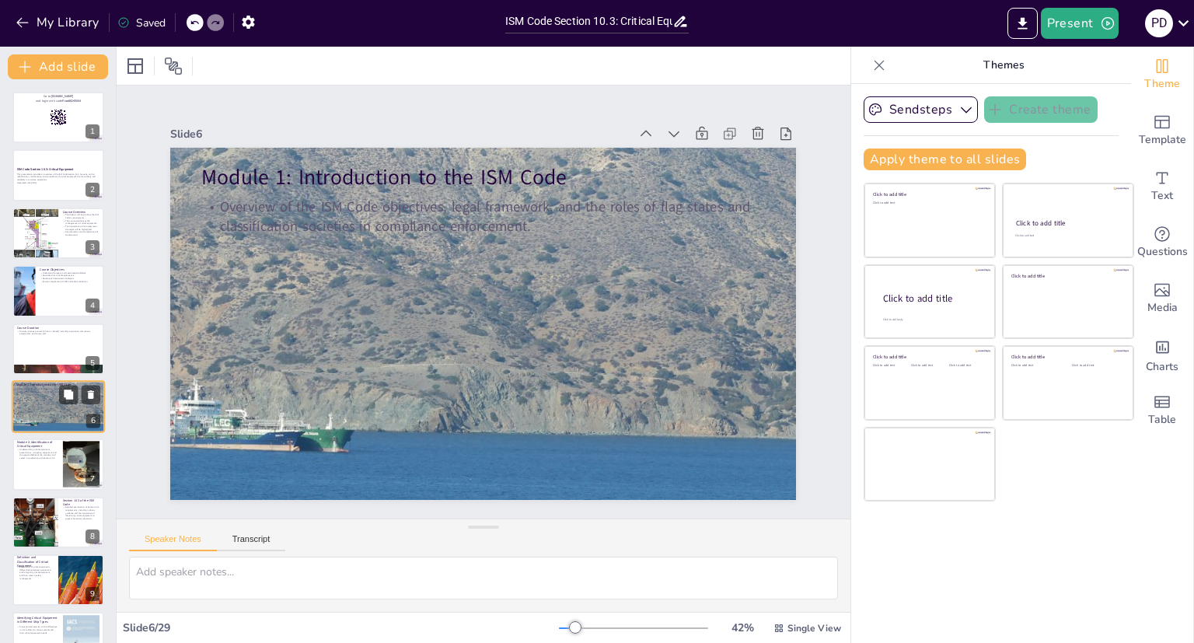
checkbox input "true"
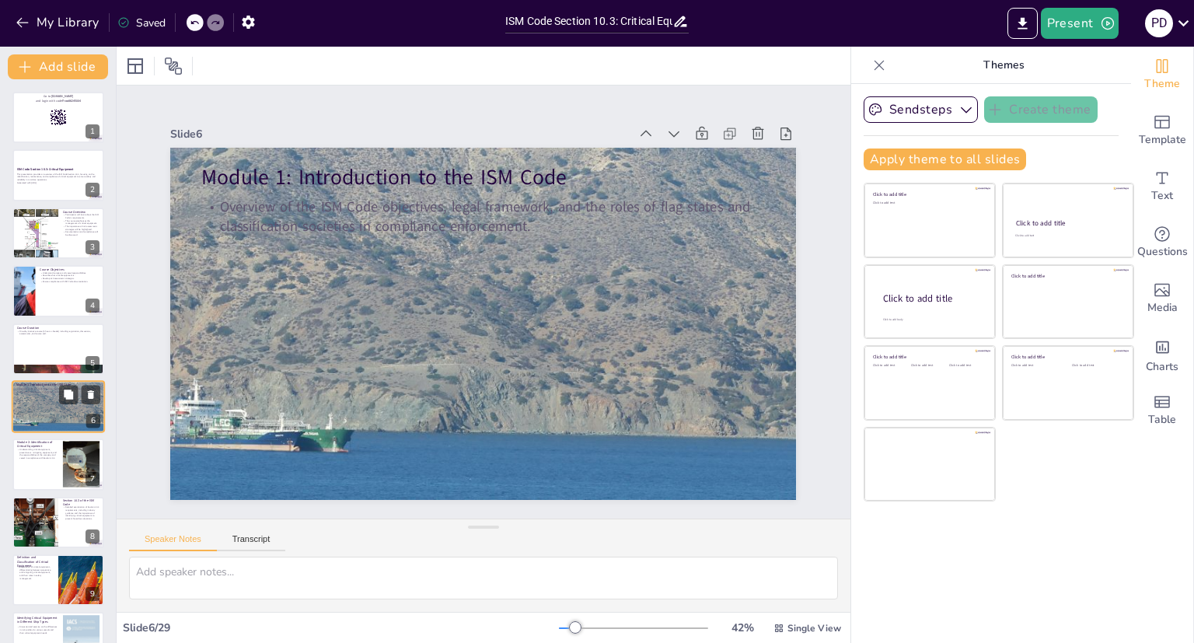
checkbox input "true"
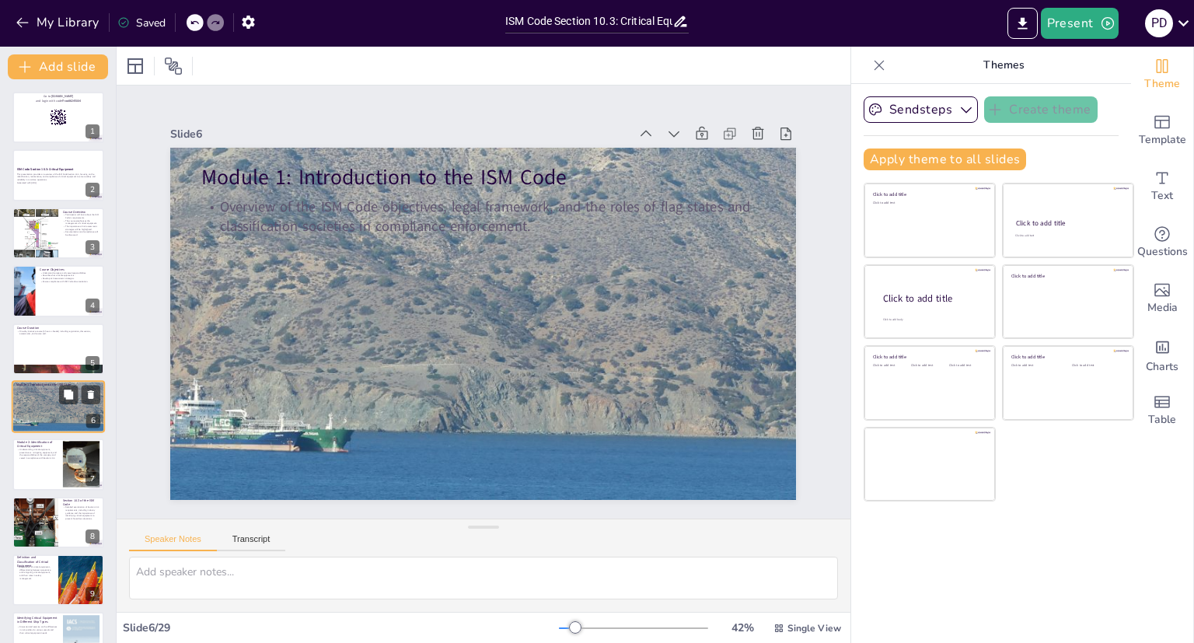
scroll to position [45, 0]
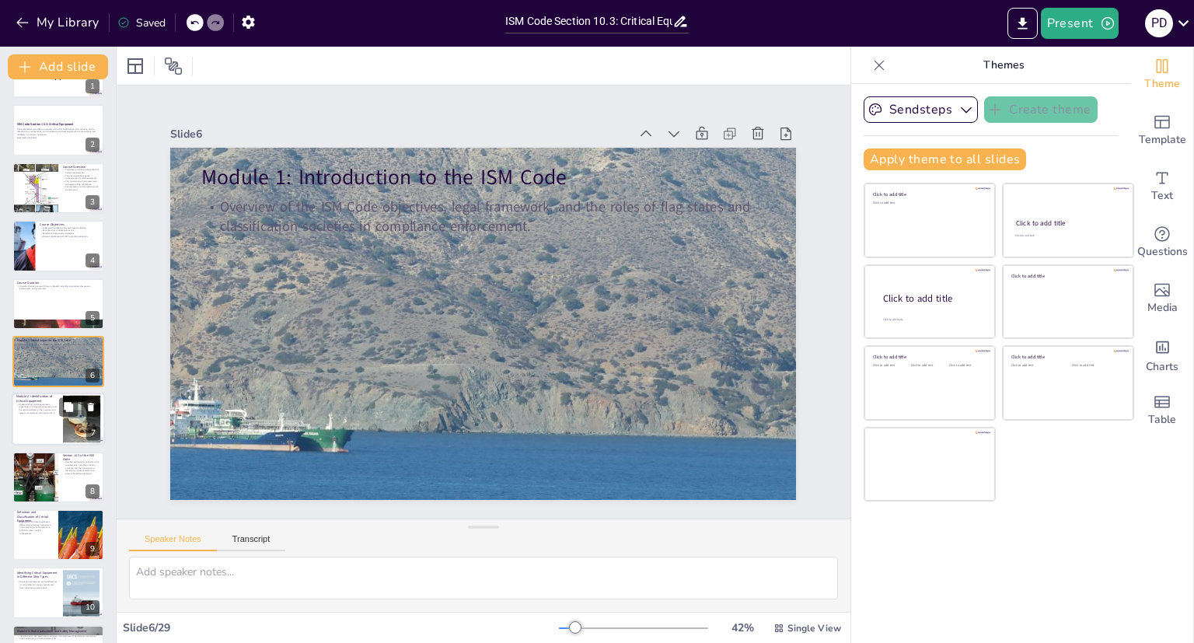
checkbox input "true"
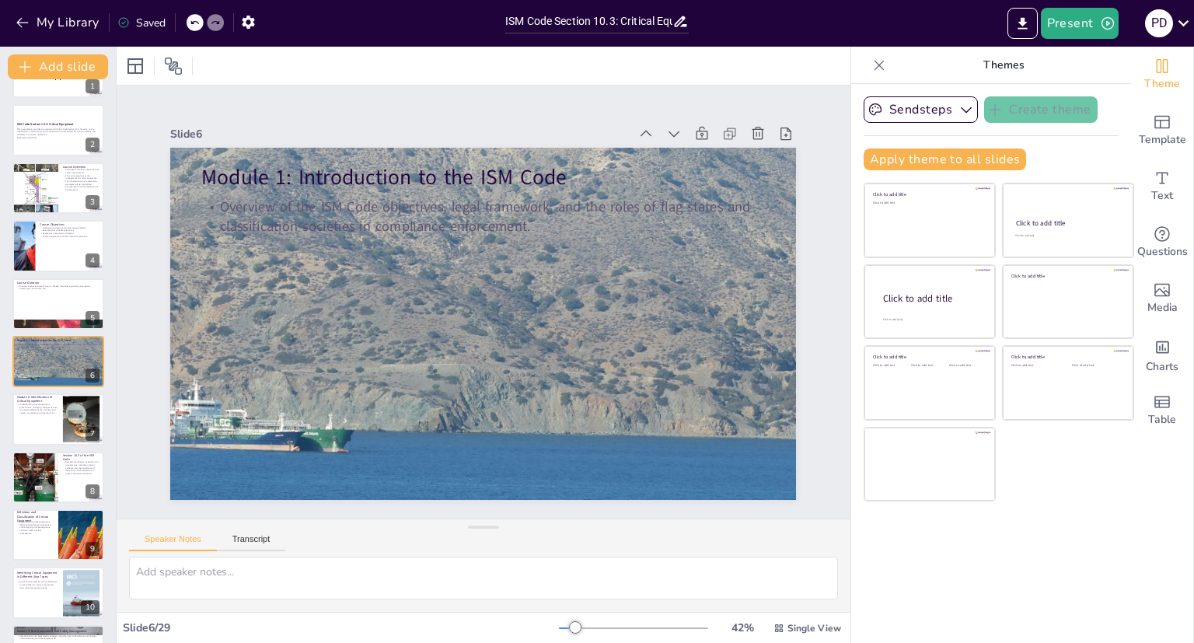
checkbox input "true"
click at [30, 417] on div at bounding box center [58, 419] width 93 height 53
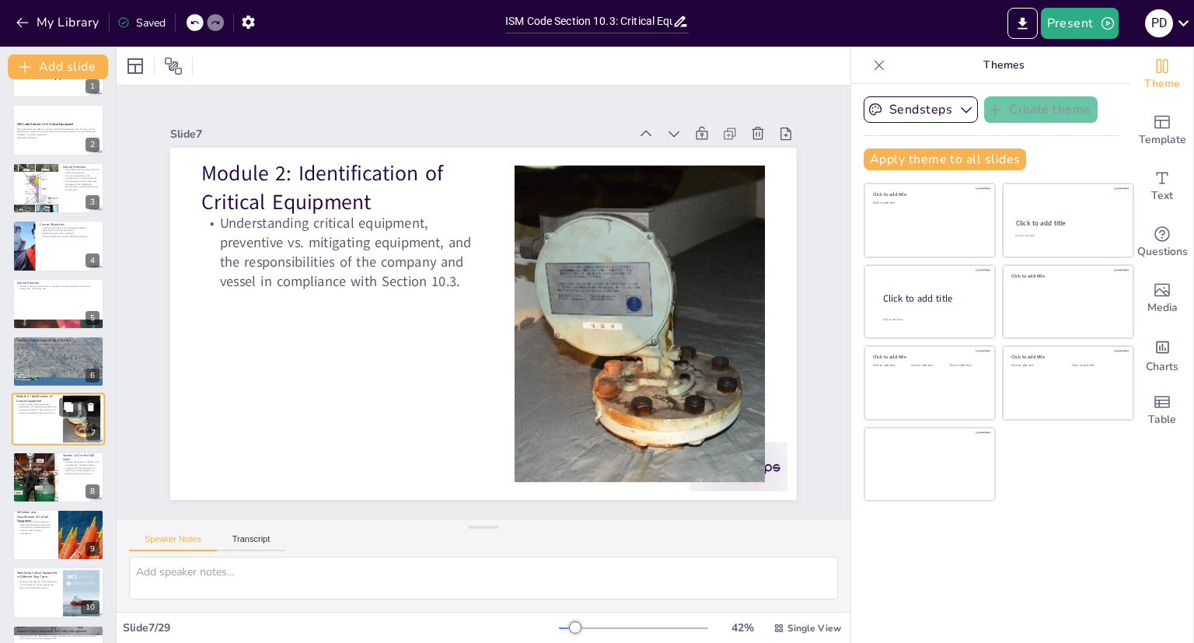
scroll to position [103, 0]
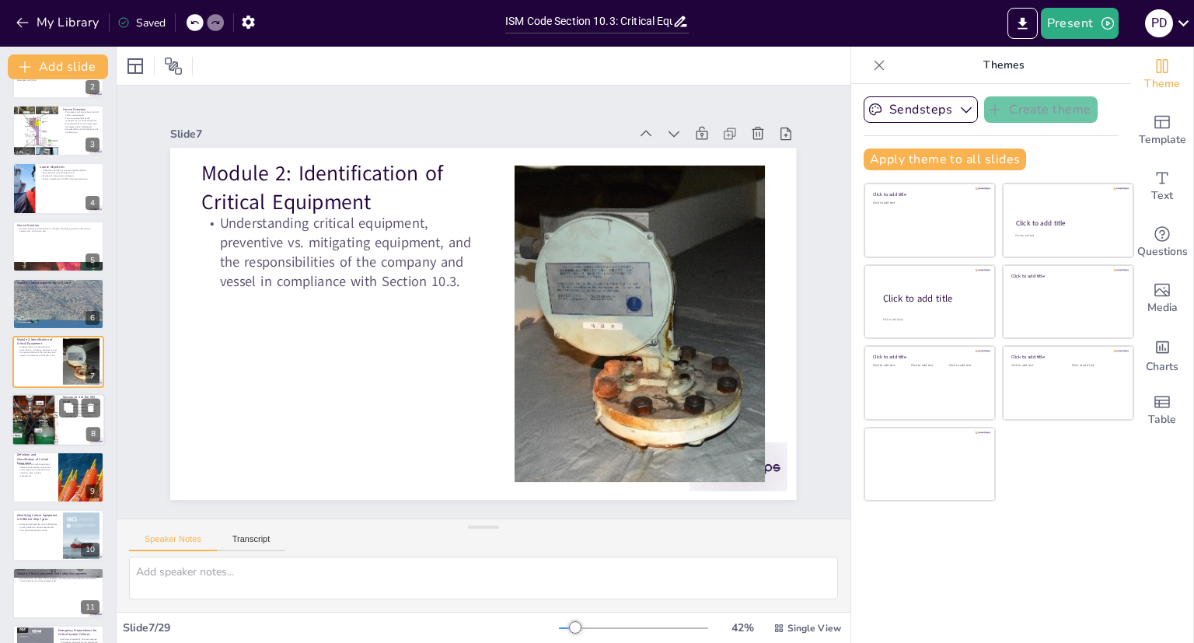
click at [37, 419] on div at bounding box center [35, 419] width 86 height 53
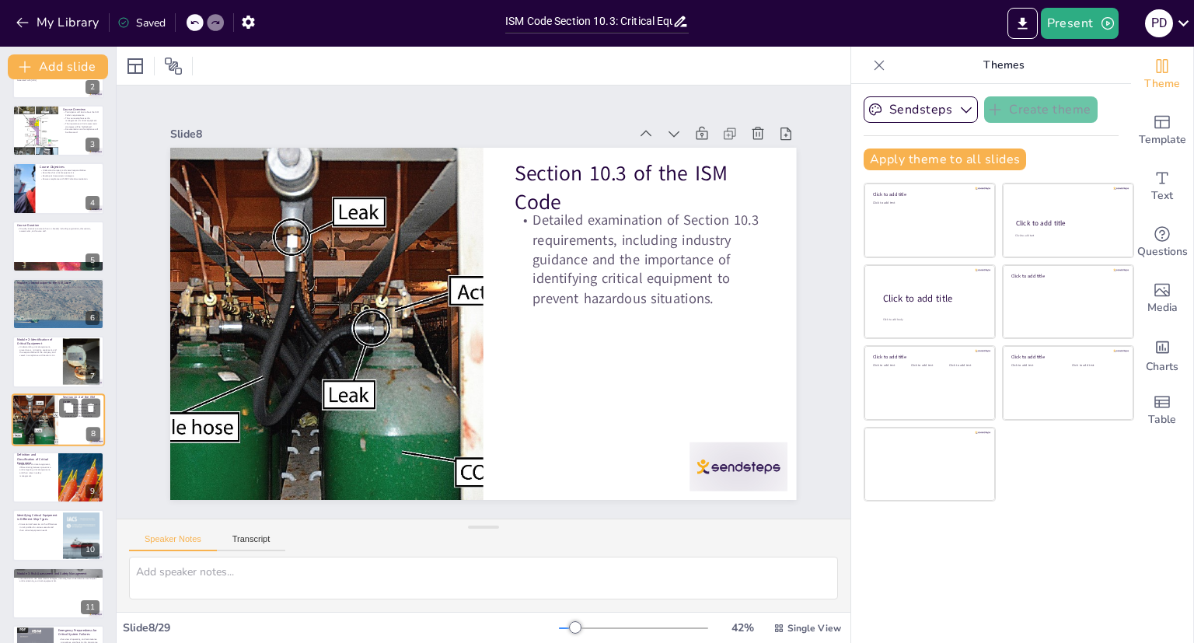
scroll to position [161, 0]
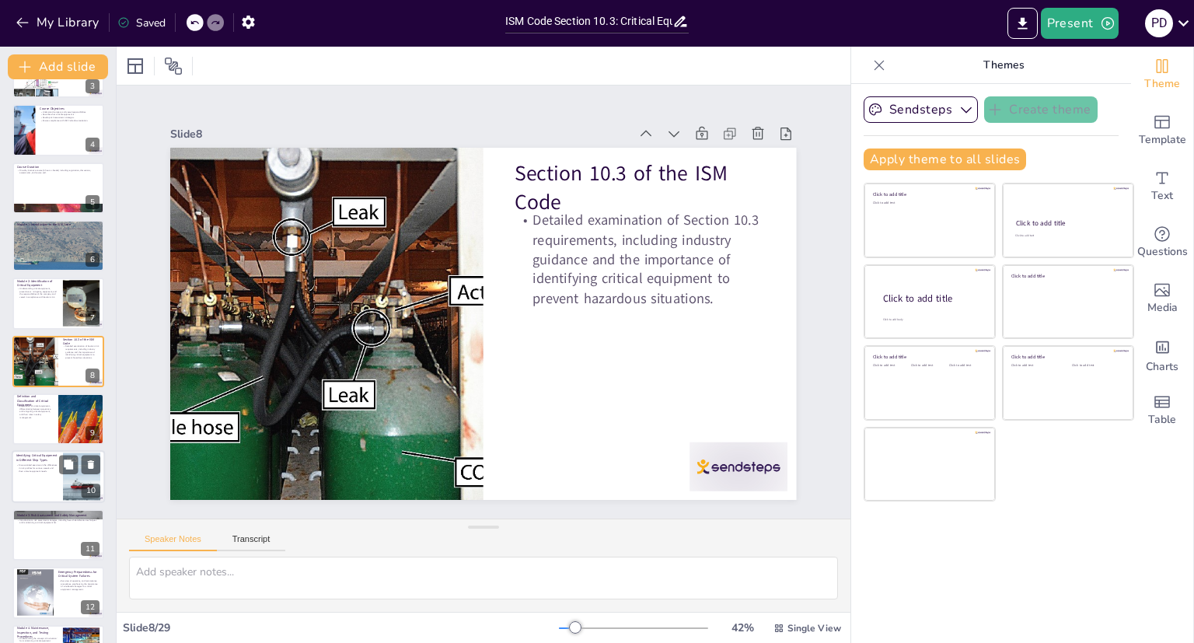
click at [39, 484] on div at bounding box center [58, 477] width 93 height 53
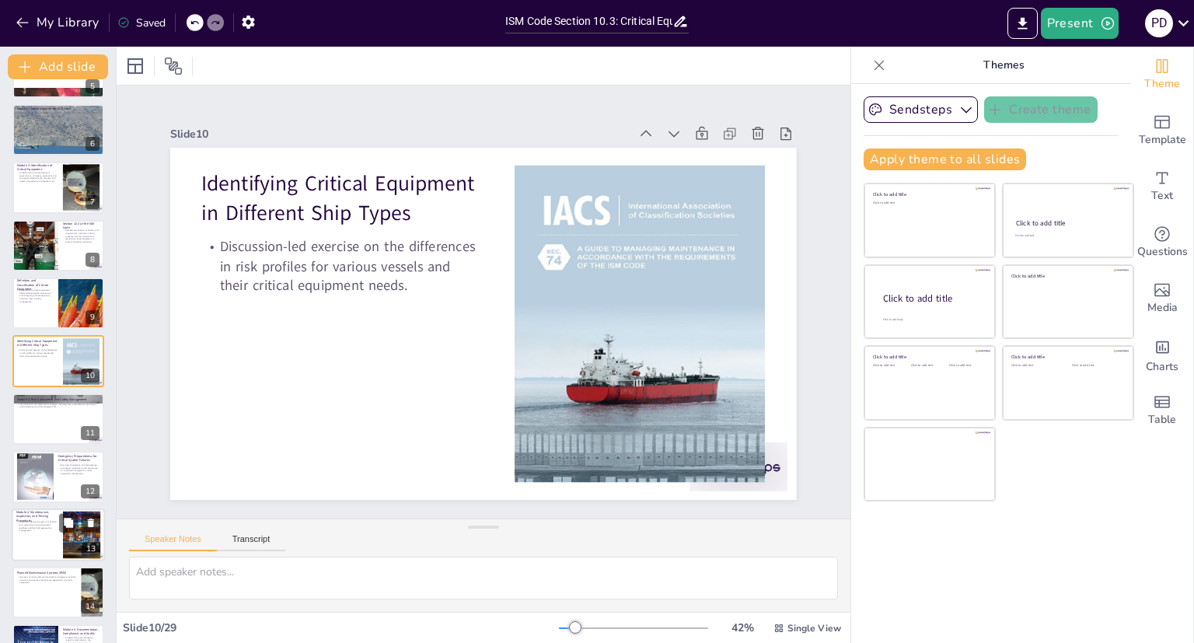
click at [43, 543] on div at bounding box center [58, 535] width 93 height 53
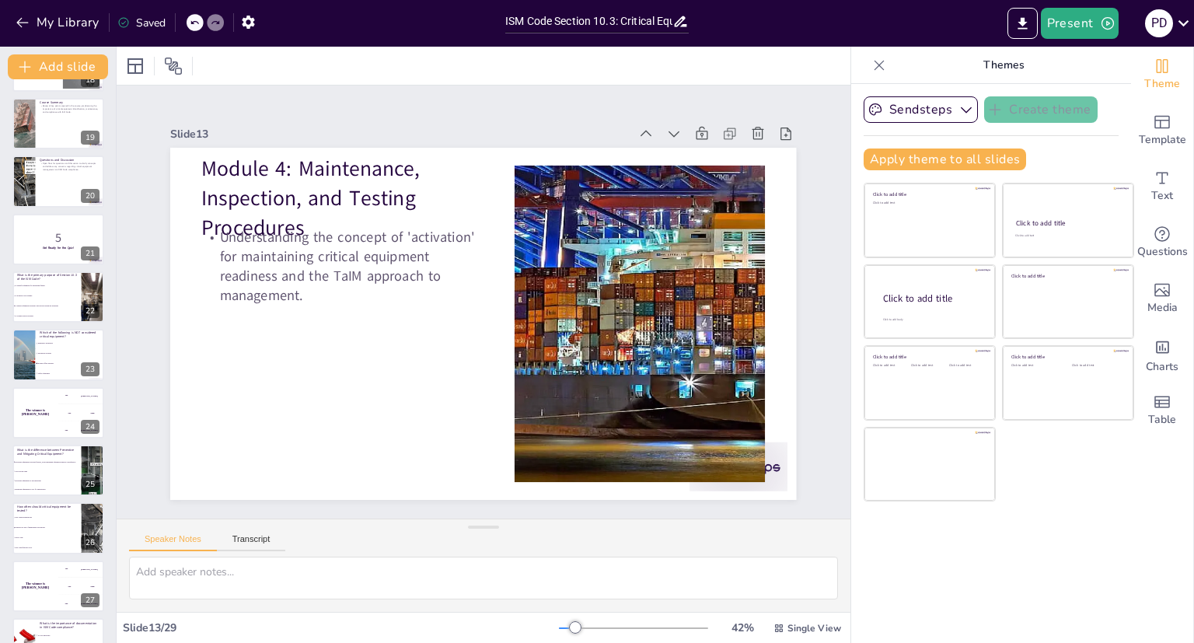
scroll to position [1132, 0]
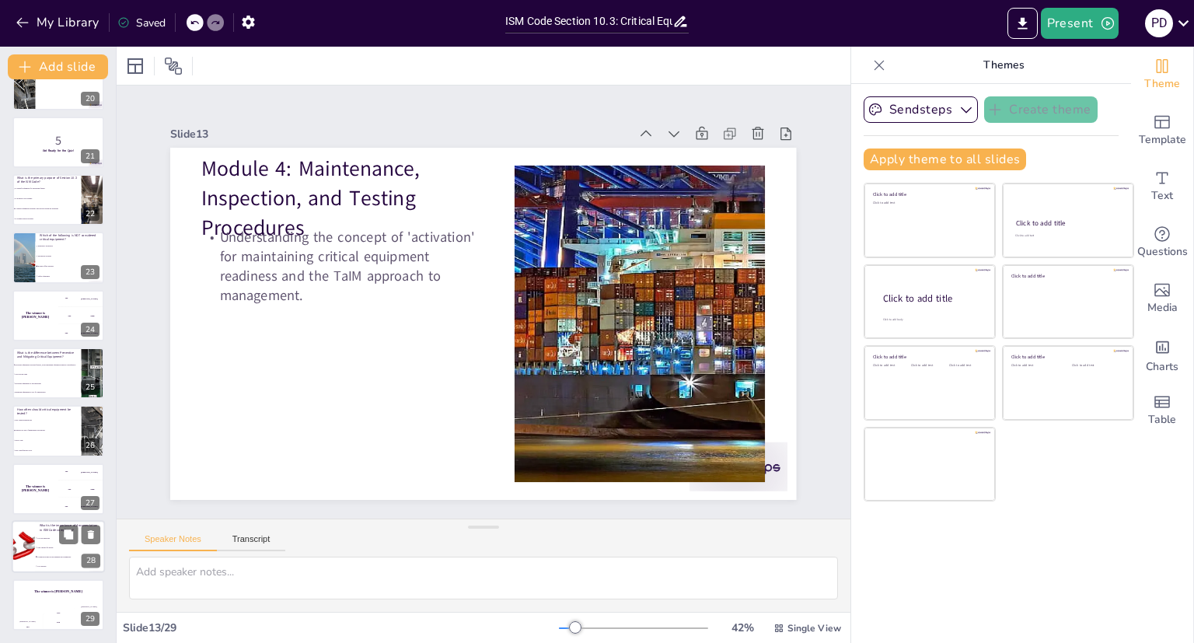
click at [54, 551] on li "Only needed for audits" at bounding box center [70, 548] width 70 height 9
